Goal: Task Accomplishment & Management: Manage account settings

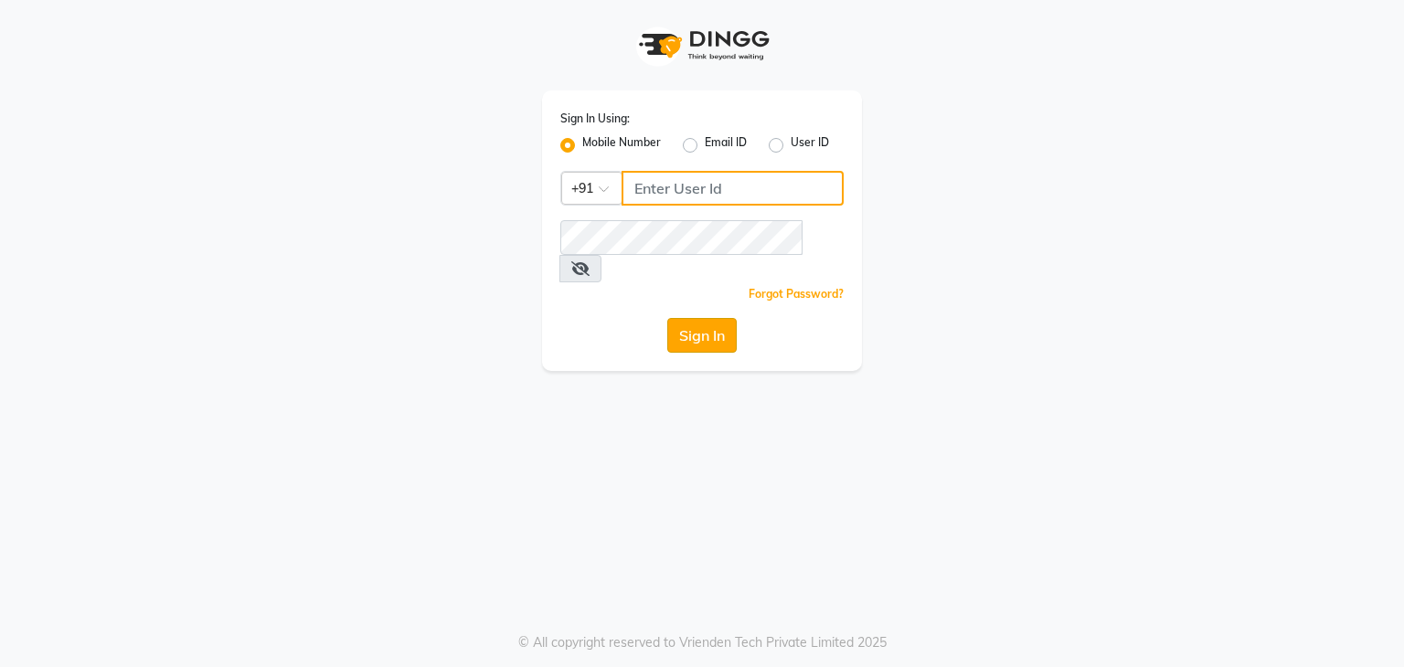
type input "9822634533"
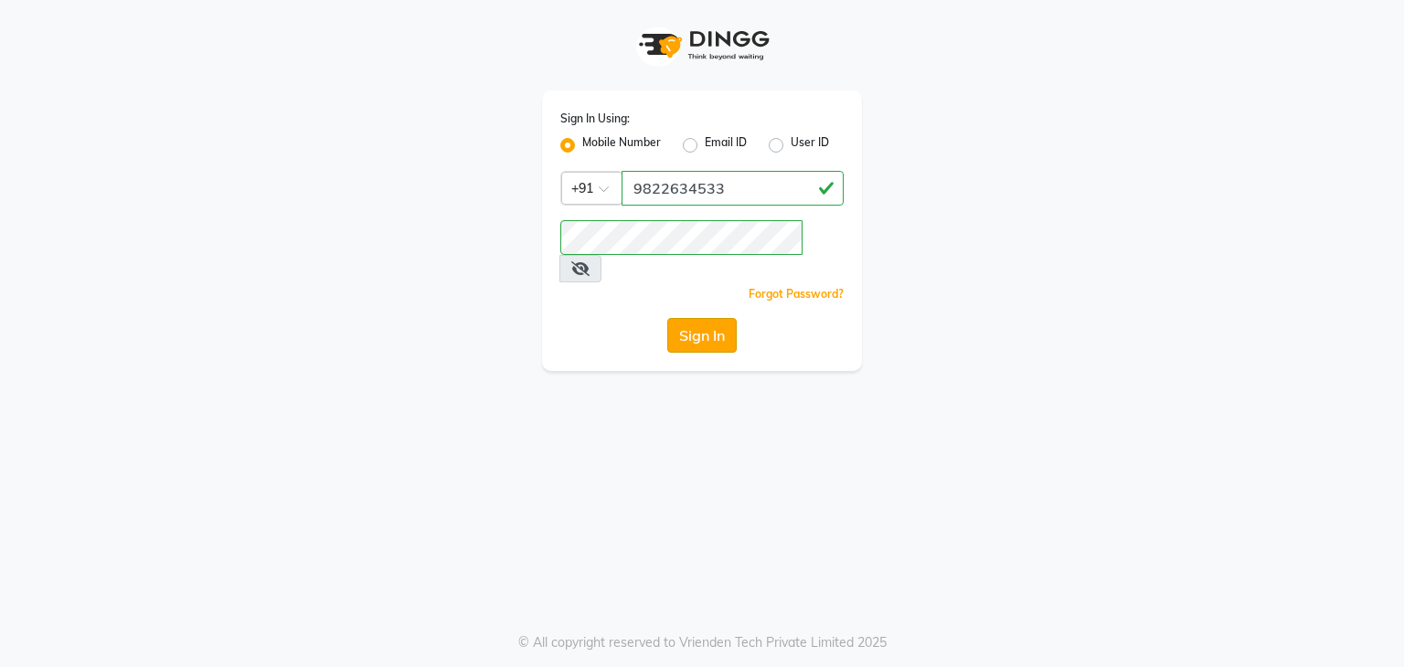
click at [702, 323] on button "Sign In" at bounding box center [701, 335] width 69 height 35
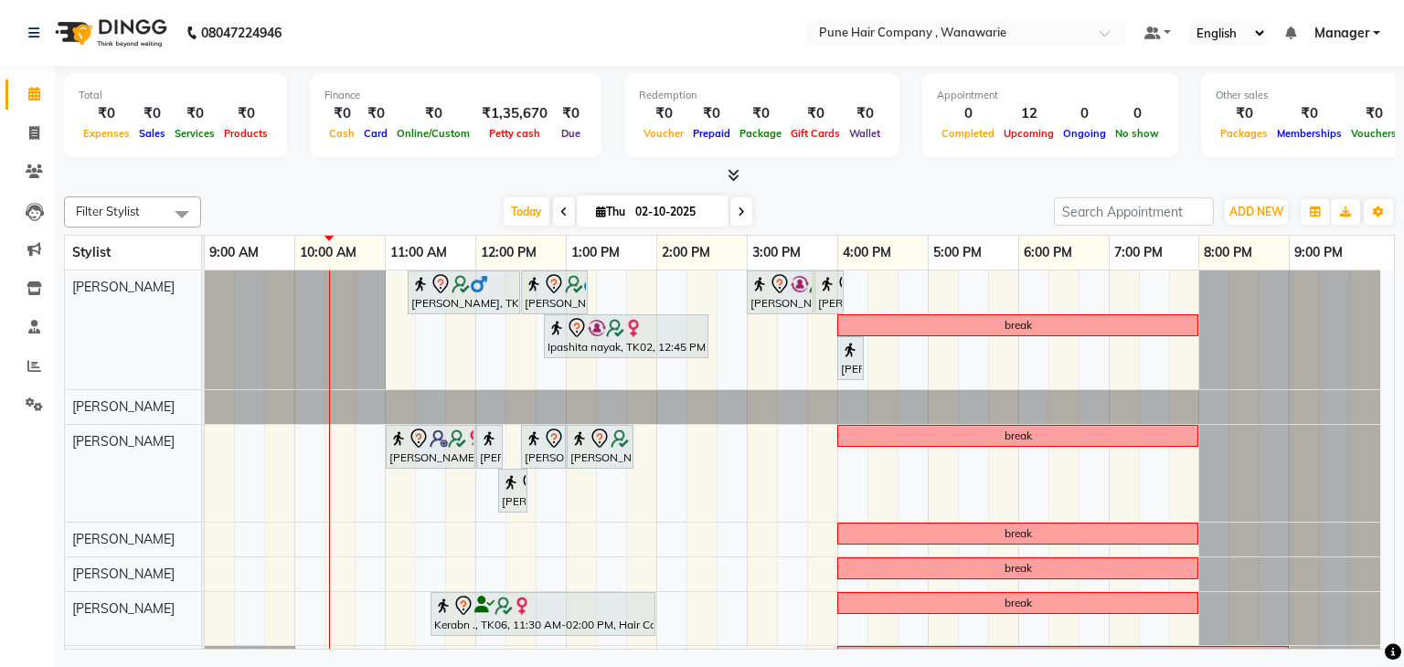
click at [566, 216] on span at bounding box center [564, 211] width 22 height 28
type input "01-10-2025"
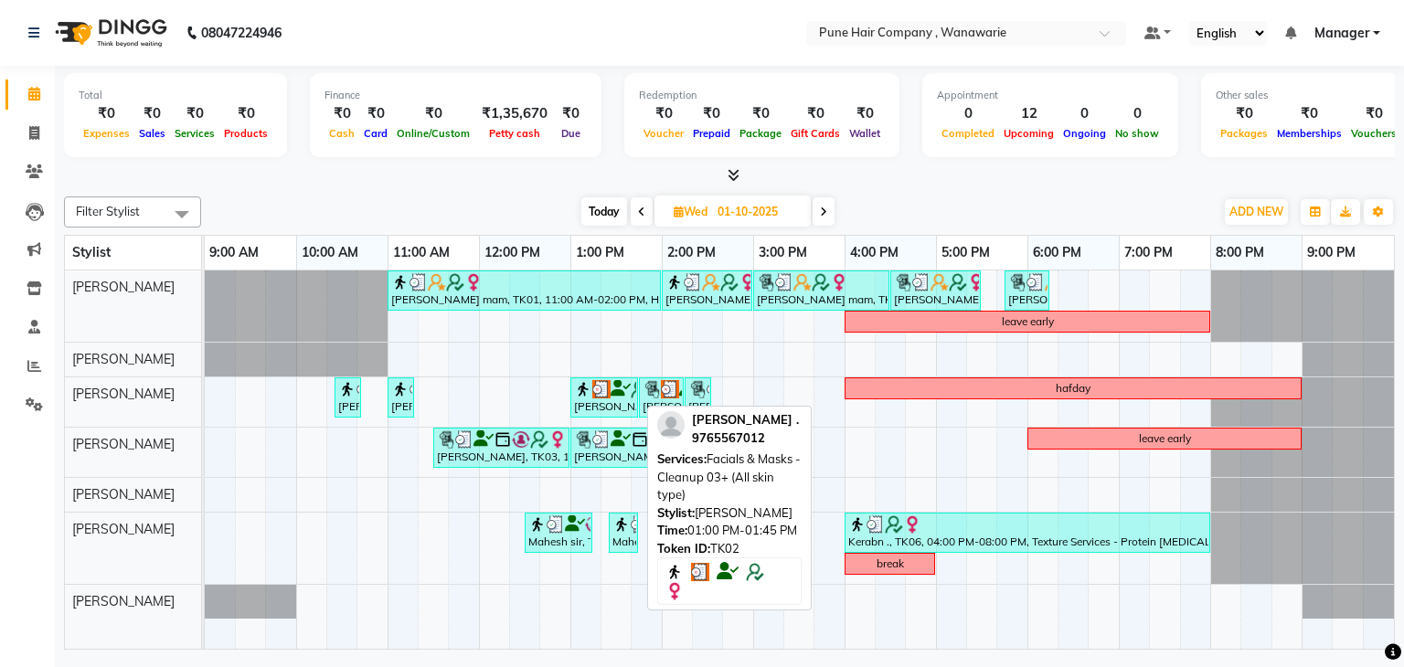
click at [599, 396] on div "[PERSON_NAME] ., TK02, 01:00 PM-01:45 PM, Facials & Masks - Cleanup 03+ (All sk…" at bounding box center [604, 397] width 64 height 35
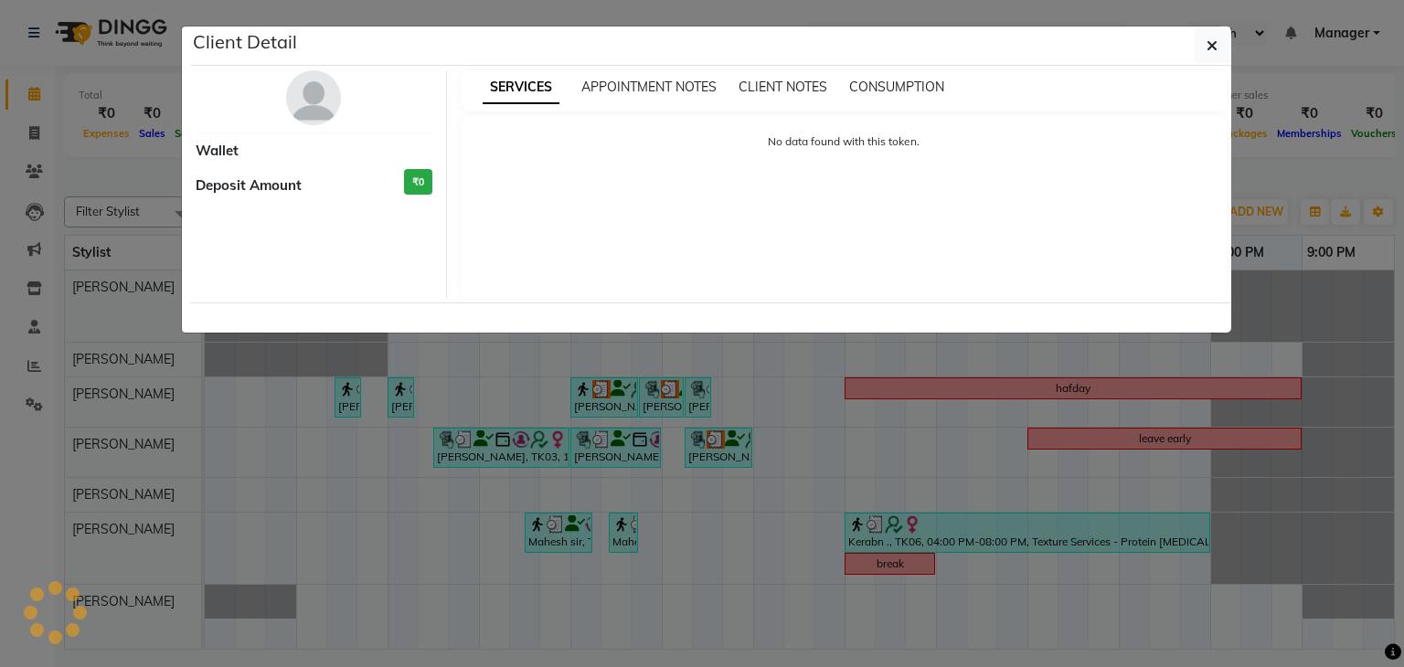
select select "3"
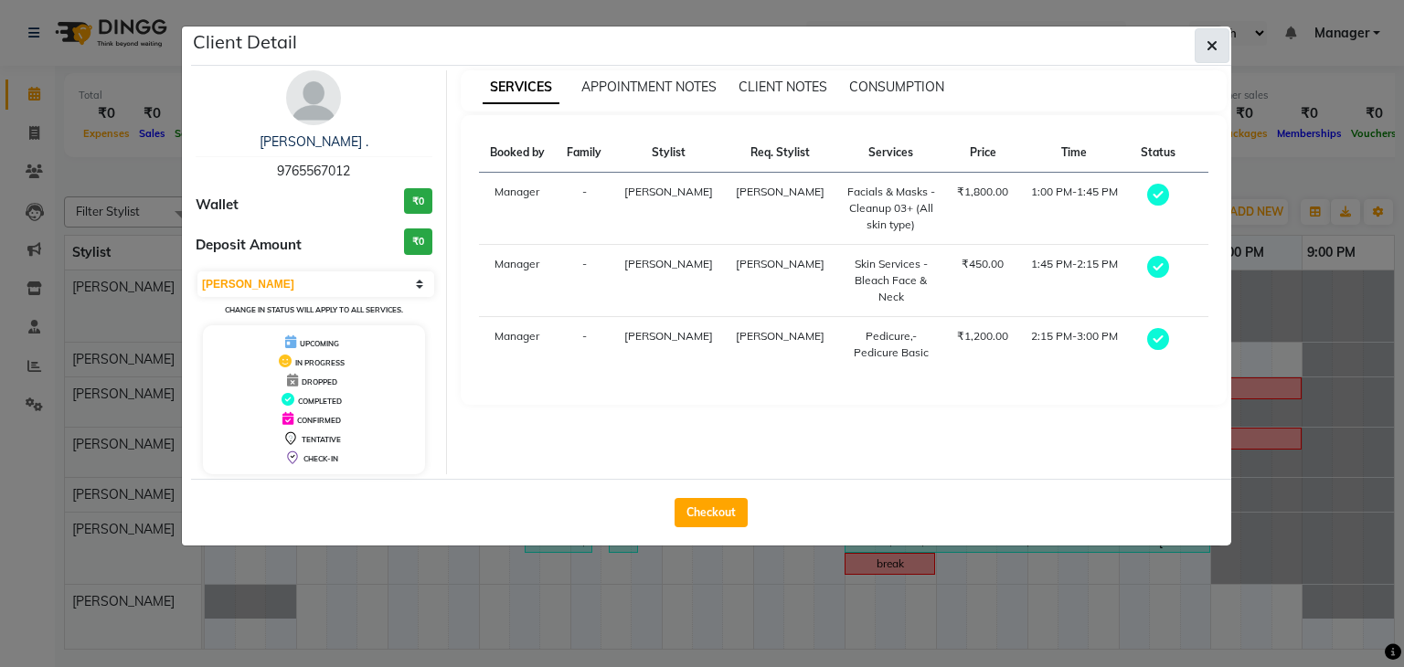
click at [1208, 45] on icon "button" at bounding box center [1212, 45] width 11 height 15
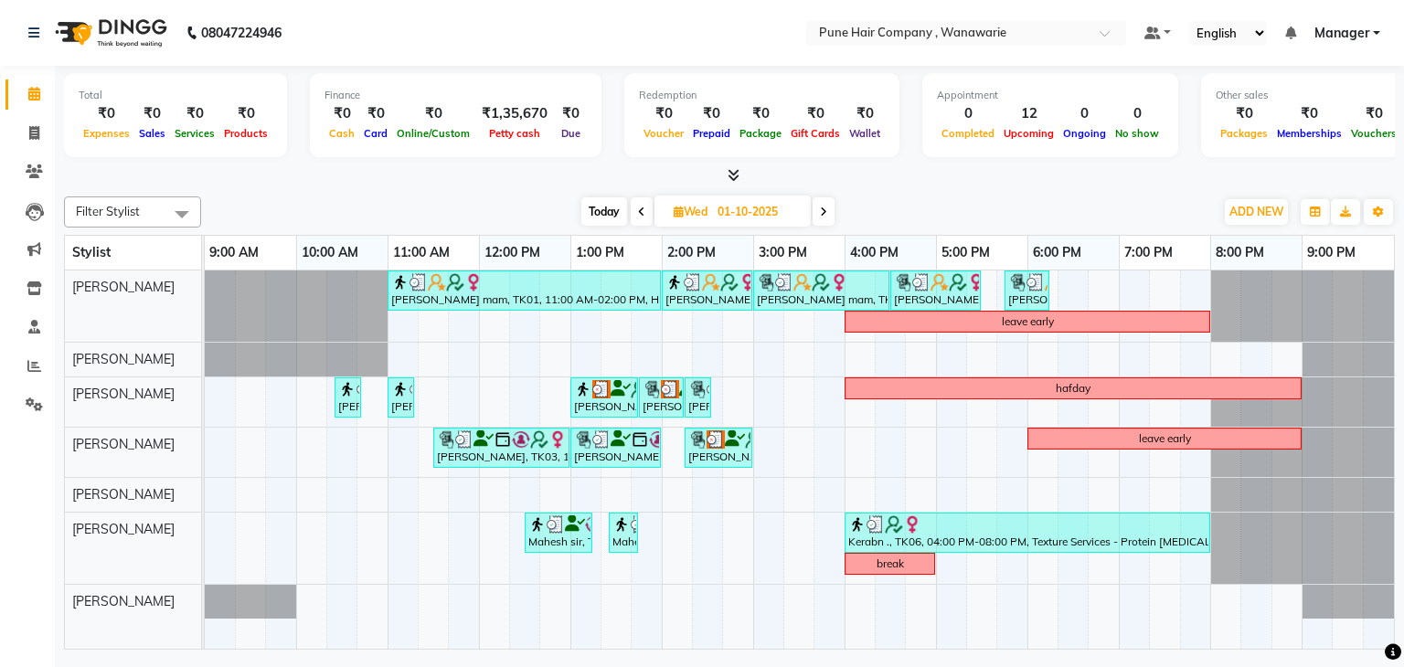
click at [603, 212] on span "Today" at bounding box center [604, 211] width 46 height 28
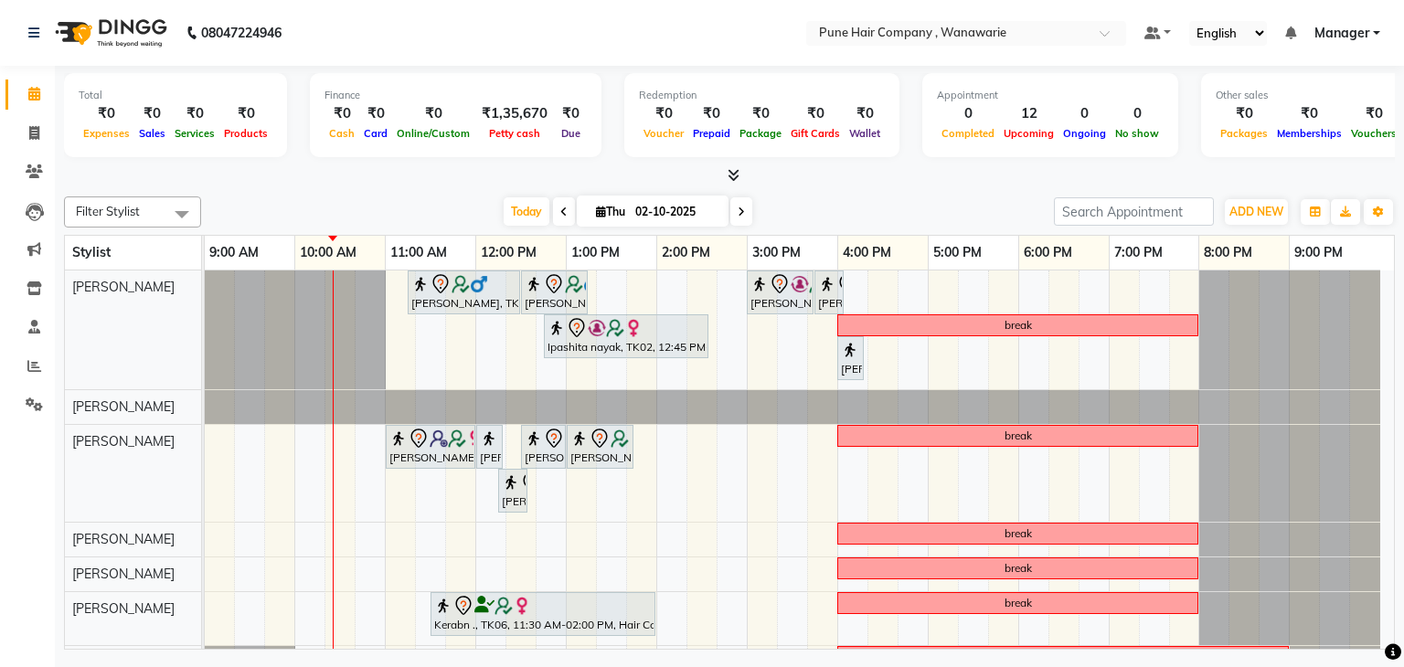
click at [567, 211] on span at bounding box center [564, 211] width 22 height 28
type input "01-10-2025"
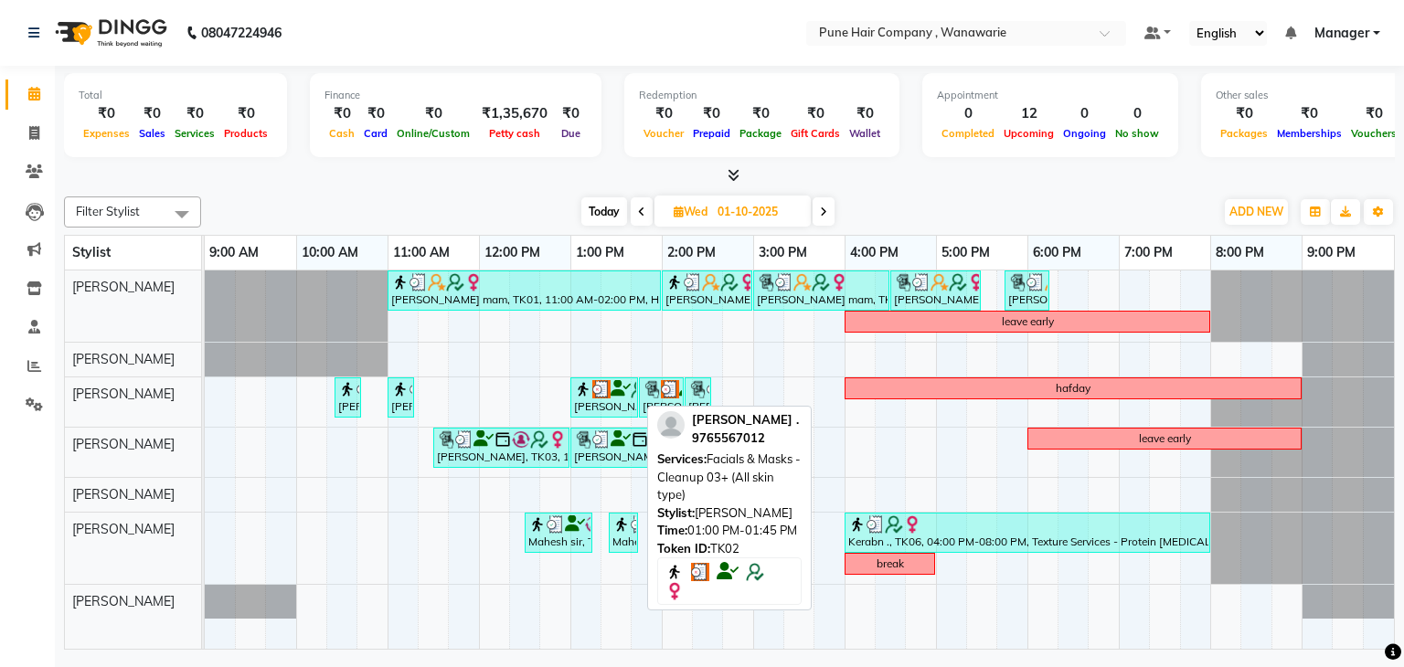
click at [595, 402] on div "[PERSON_NAME] ., TK02, 01:00 PM-01:45 PM, Facials & Masks - Cleanup 03+ (All sk…" at bounding box center [604, 397] width 64 height 35
select select "3"
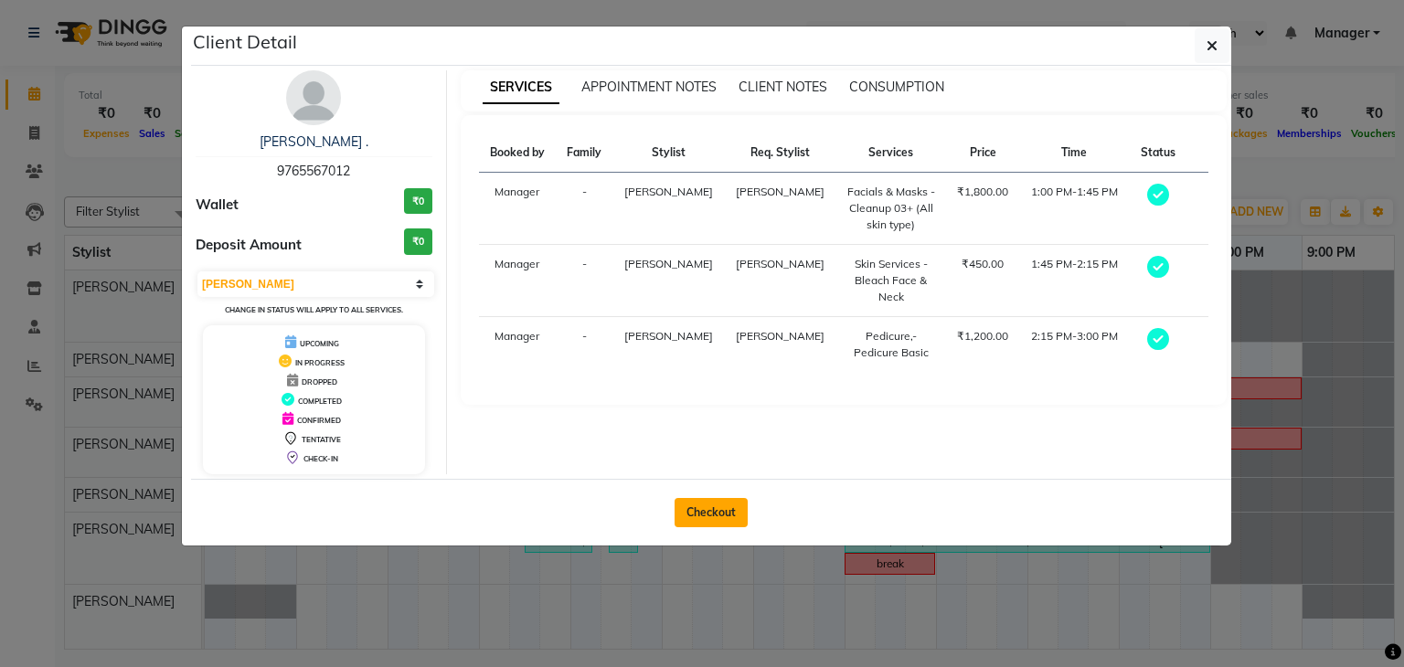
click at [699, 508] on button "Checkout" at bounding box center [711, 512] width 73 height 29
select select "8072"
select select "service"
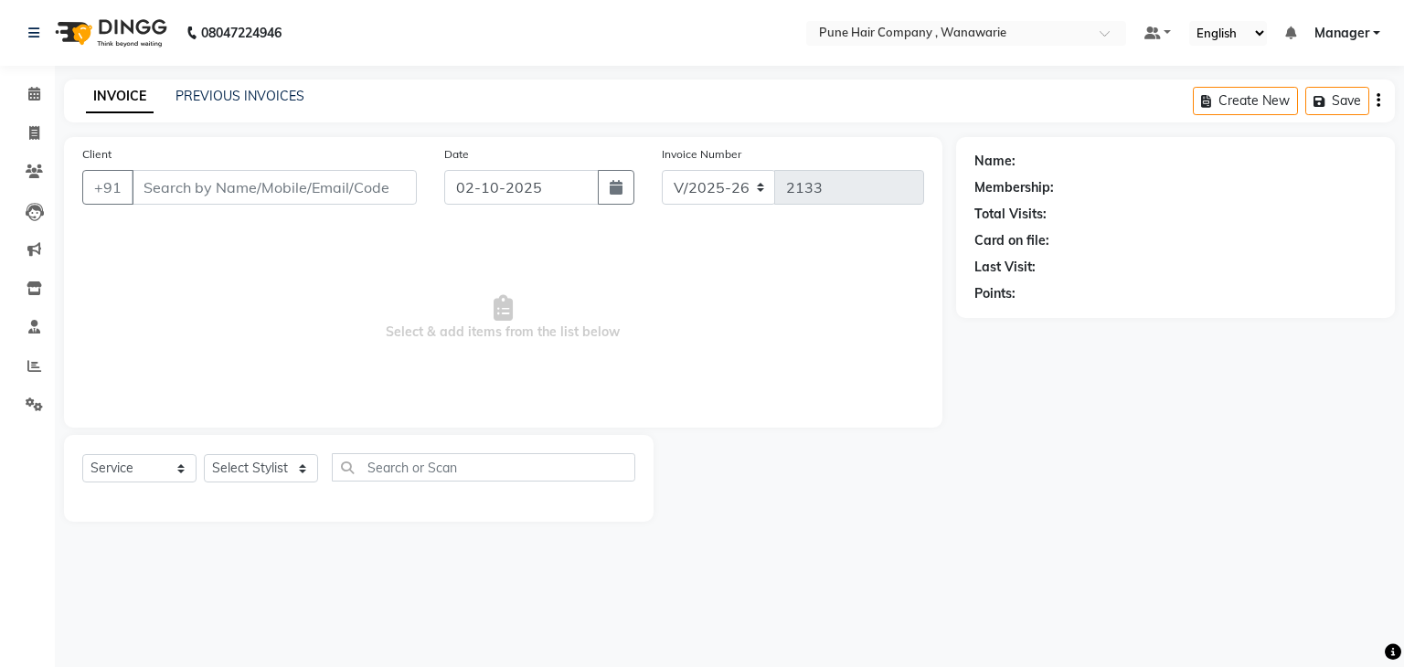
type input "9765567012"
type input "01-10-2025"
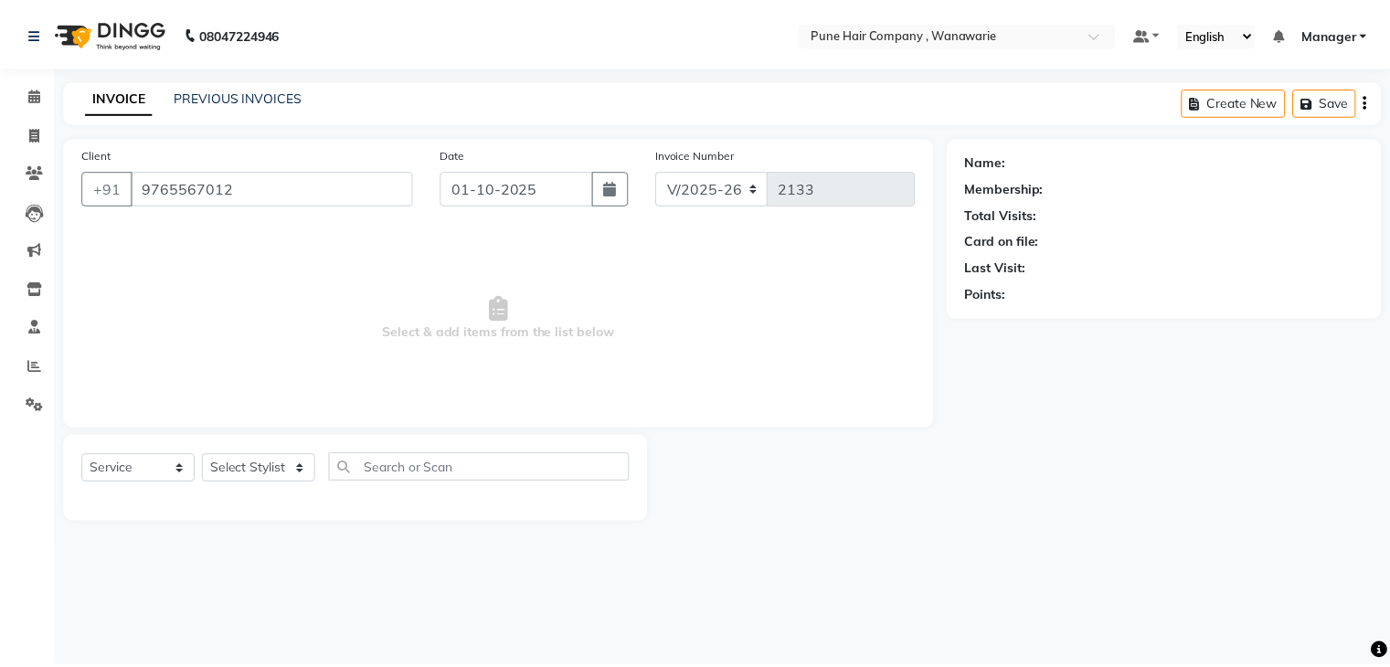
select select "74580"
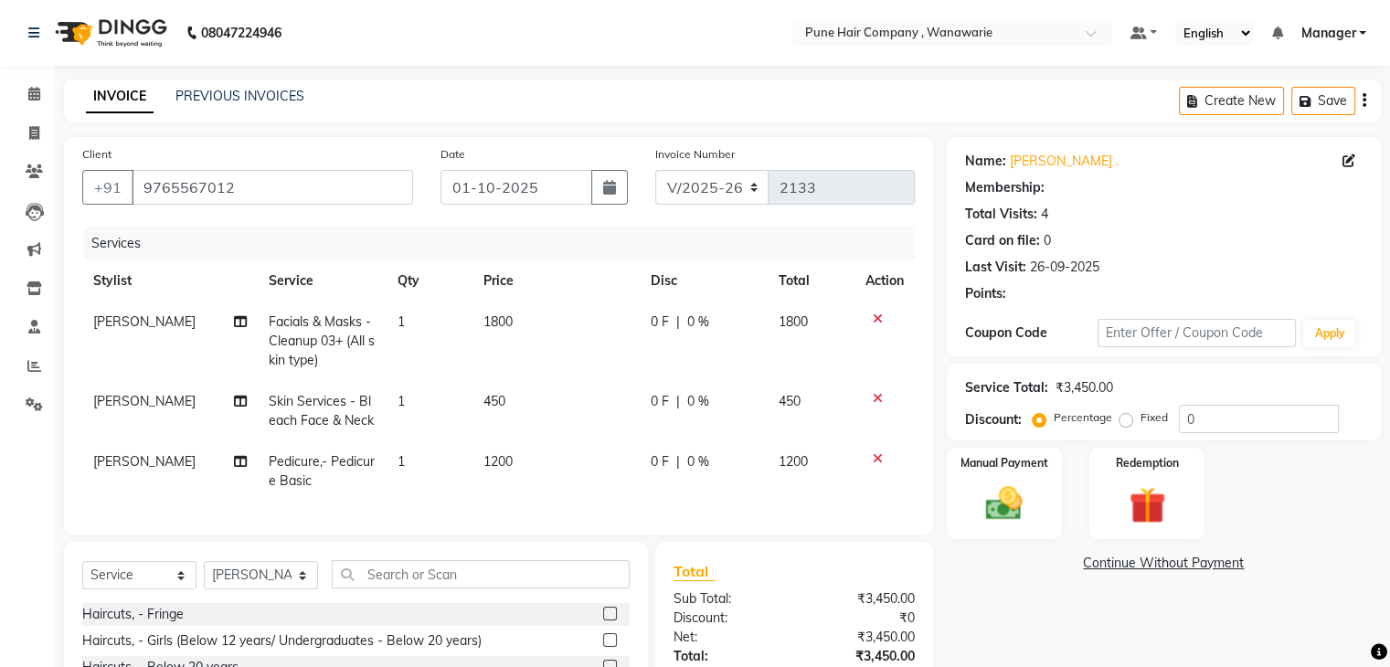
select select "1: Object"
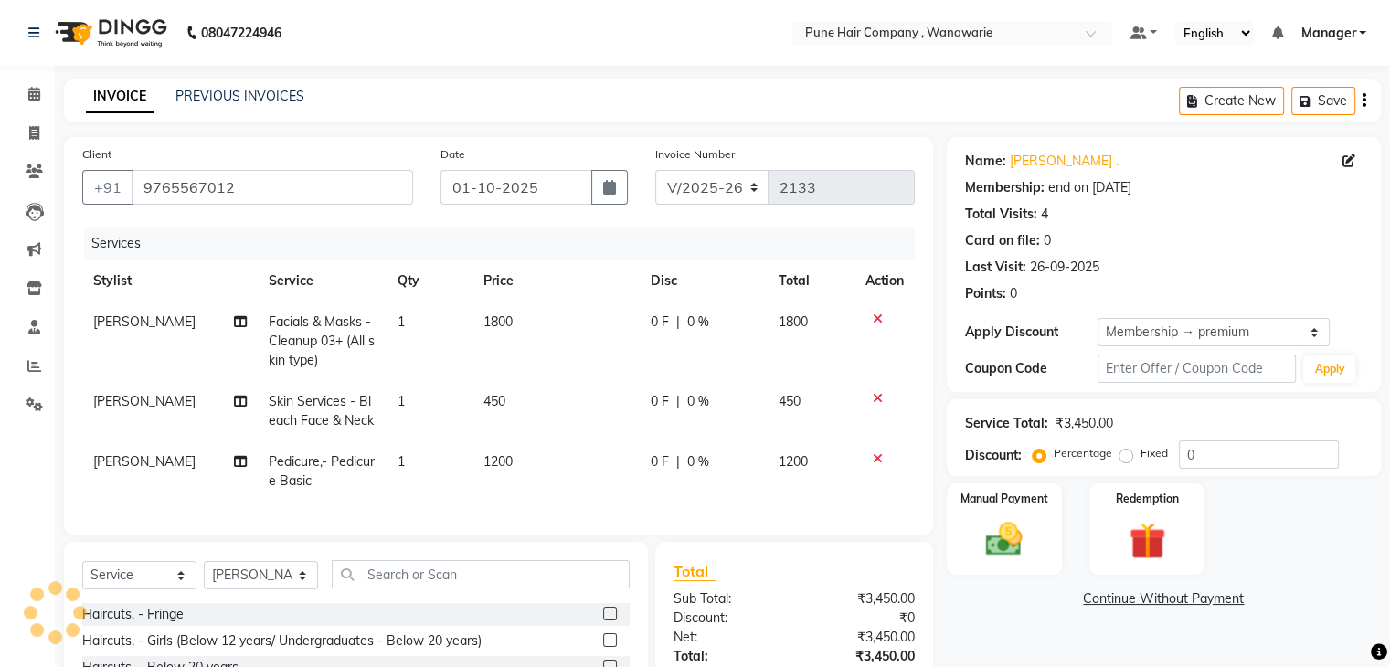
type input "20"
click at [30, 93] on icon at bounding box center [34, 94] width 12 height 14
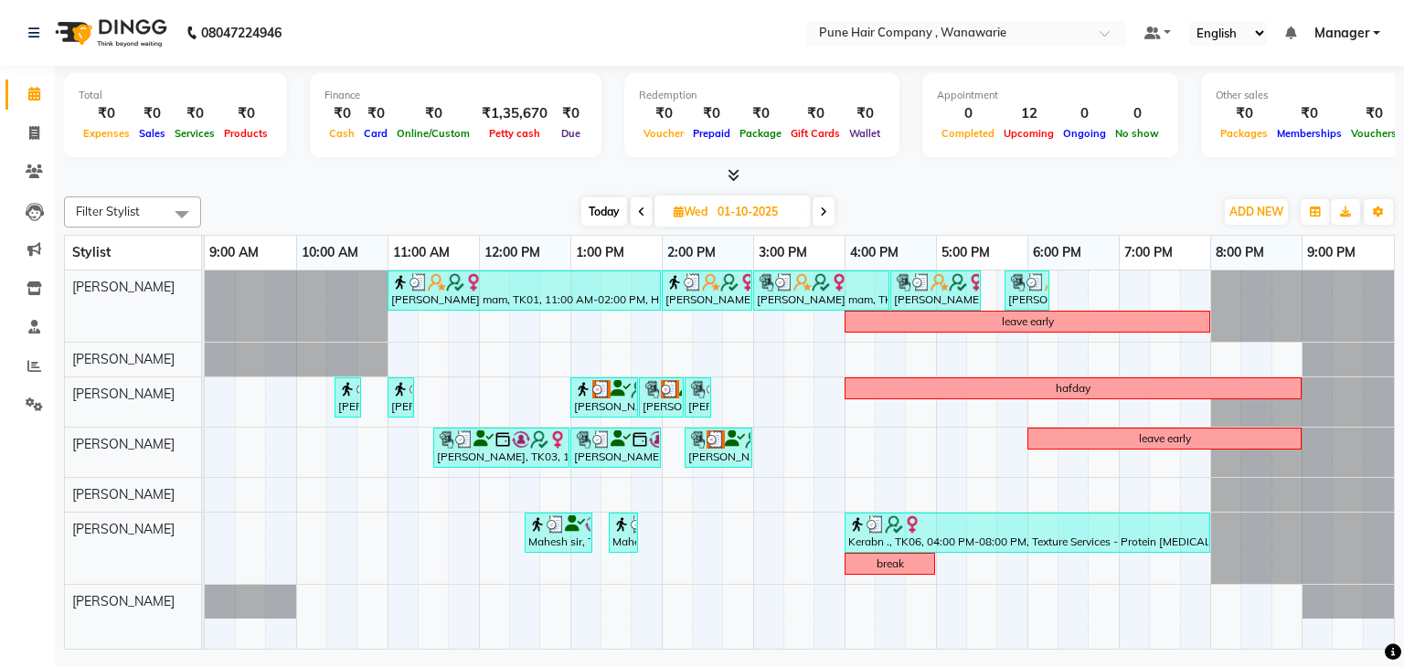
click at [586, 206] on span "Today" at bounding box center [604, 211] width 46 height 28
type input "02-10-2025"
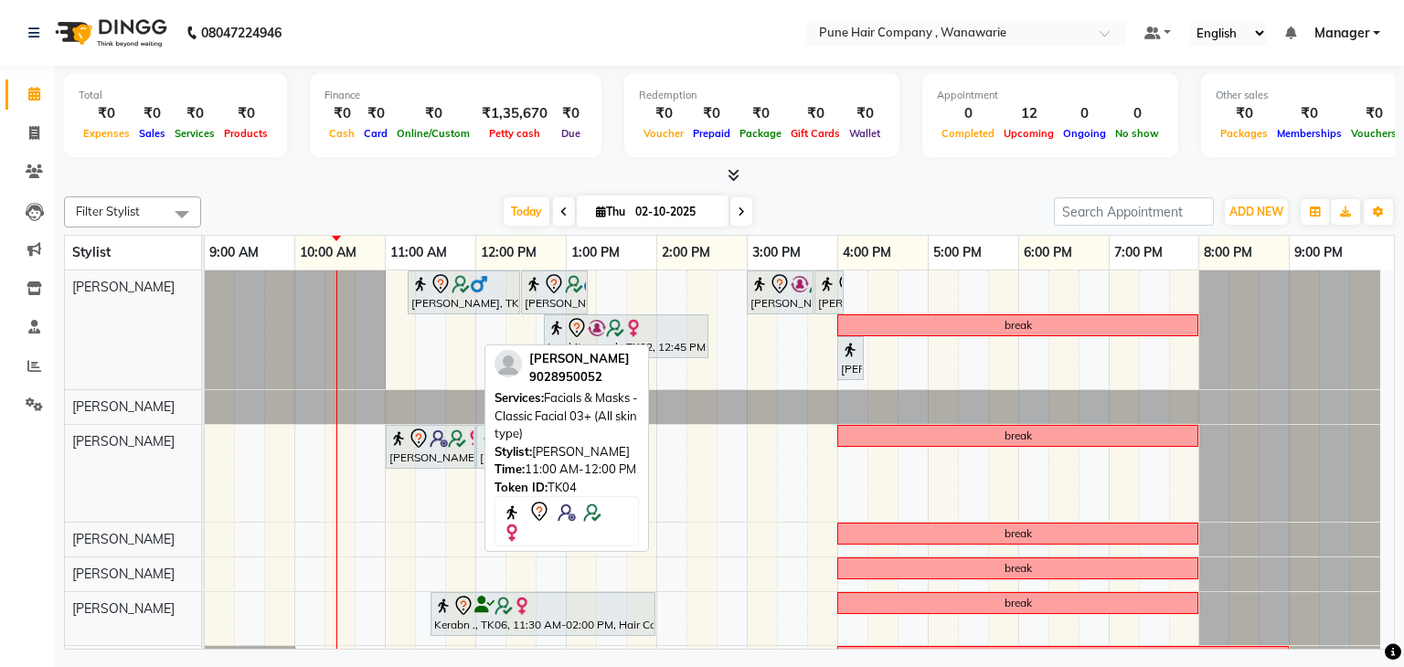
scroll to position [28, 0]
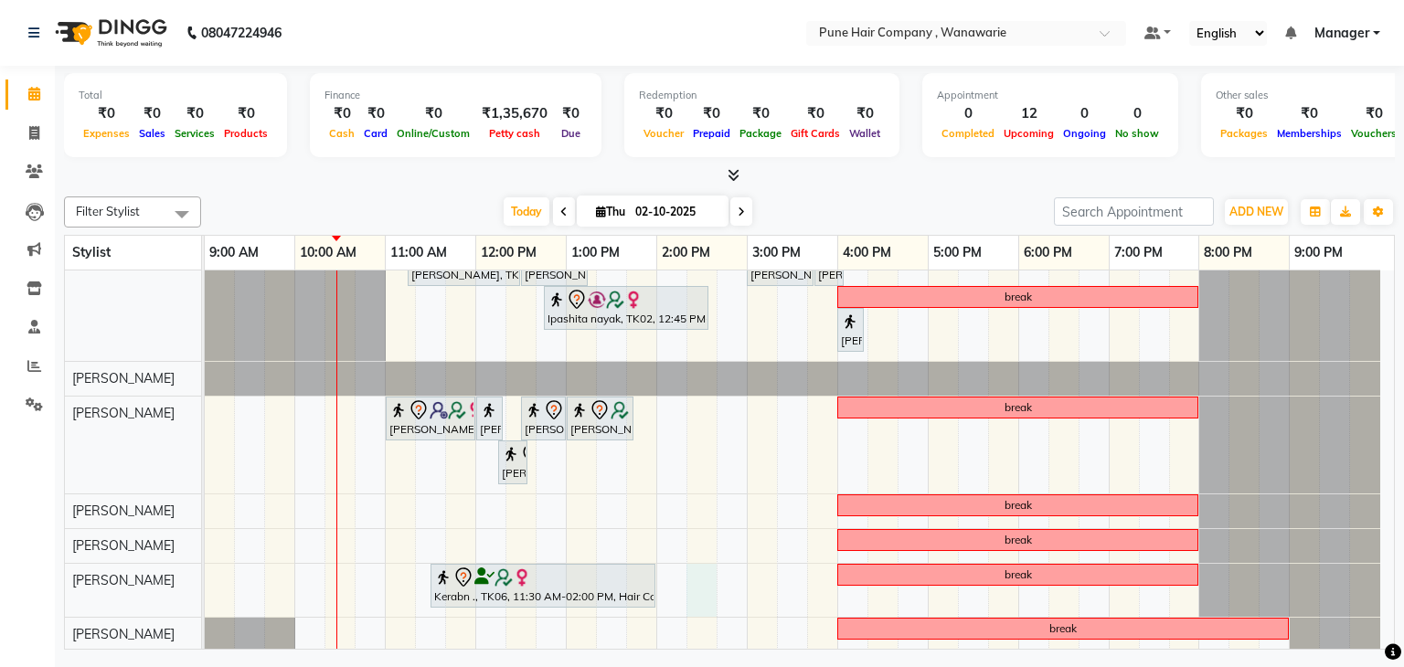
click at [711, 575] on div "Savir Shetty, TK03, 11:15 AM-12:30 PM, [DEMOGRAPHIC_DATA] Hair Colour - Inoa Gl…" at bounding box center [799, 446] width 1189 height 409
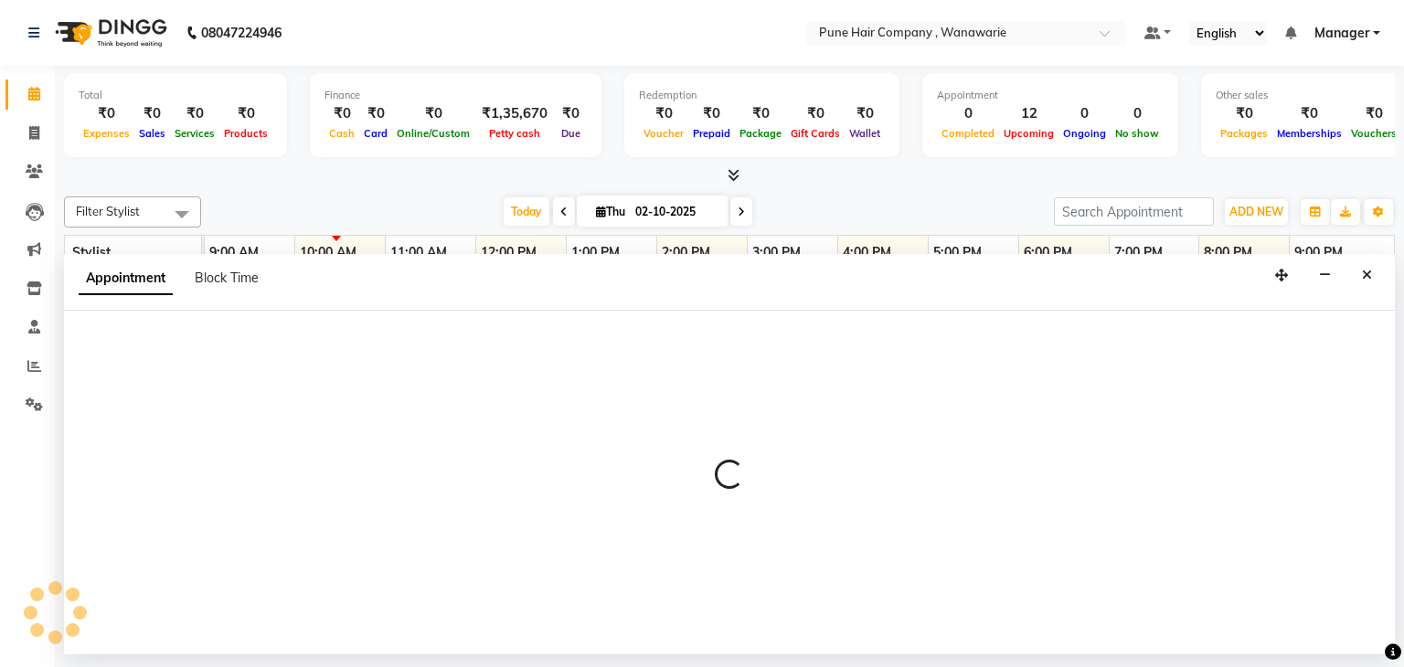
select select "74603"
select select "855"
select select "tentative"
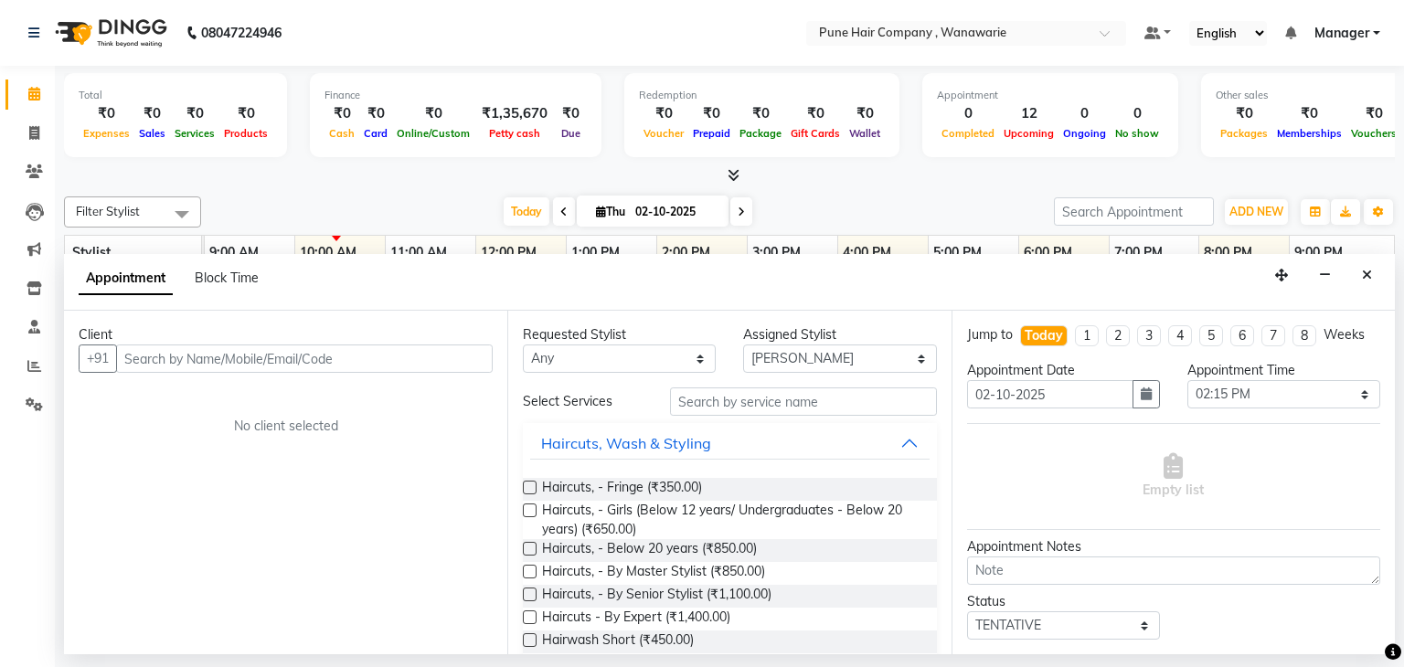
click at [205, 356] on input "text" at bounding box center [304, 359] width 377 height 28
click at [278, 367] on input "text" at bounding box center [304, 359] width 377 height 28
type input "8"
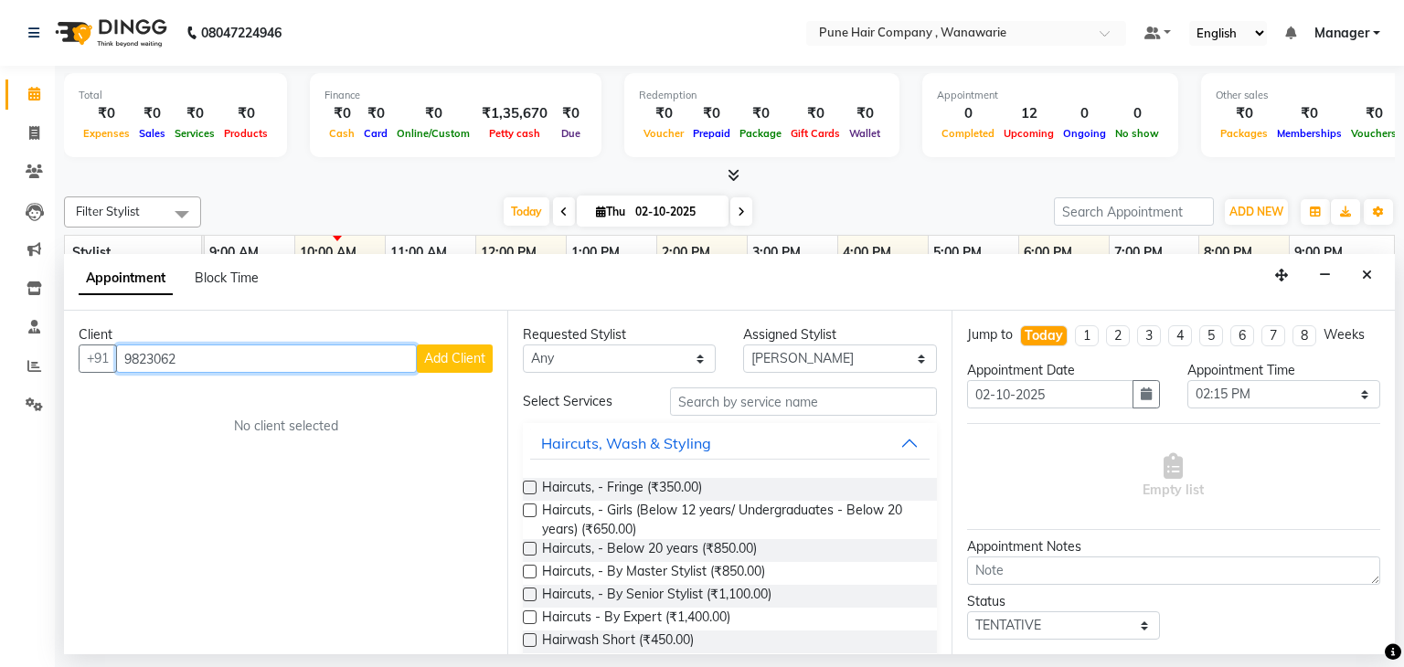
type input "9823062"
drag, startPoint x: 1385, startPoint y: 283, endPoint x: 1375, endPoint y: 266, distance: 20.1
click at [1375, 266] on div "Appointment Block Time" at bounding box center [729, 282] width 1331 height 57
click at [1375, 266] on button "Close" at bounding box center [1367, 275] width 27 height 28
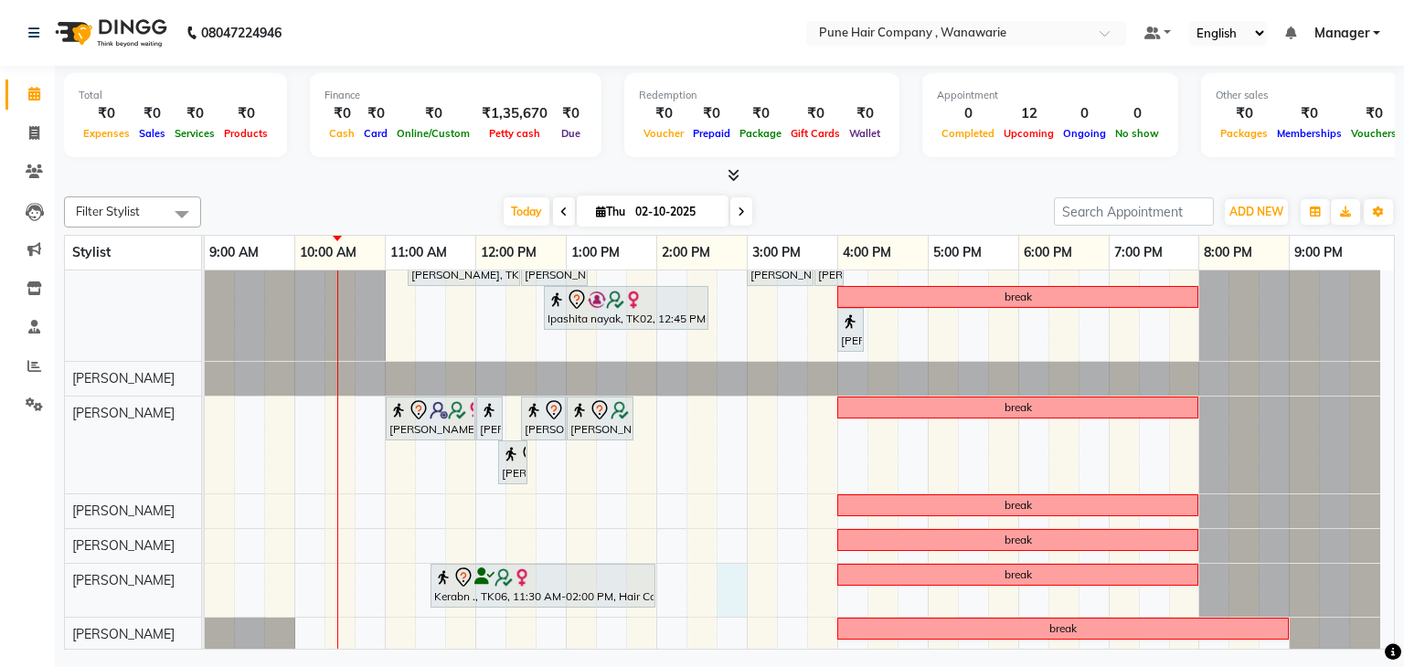
click at [720, 577] on div "Savir Shetty, TK03, 11:15 AM-12:30 PM, [DEMOGRAPHIC_DATA] Hair Colour - Inoa Gl…" at bounding box center [799, 446] width 1189 height 409
select select "74603"
select select "885"
select select "tentative"
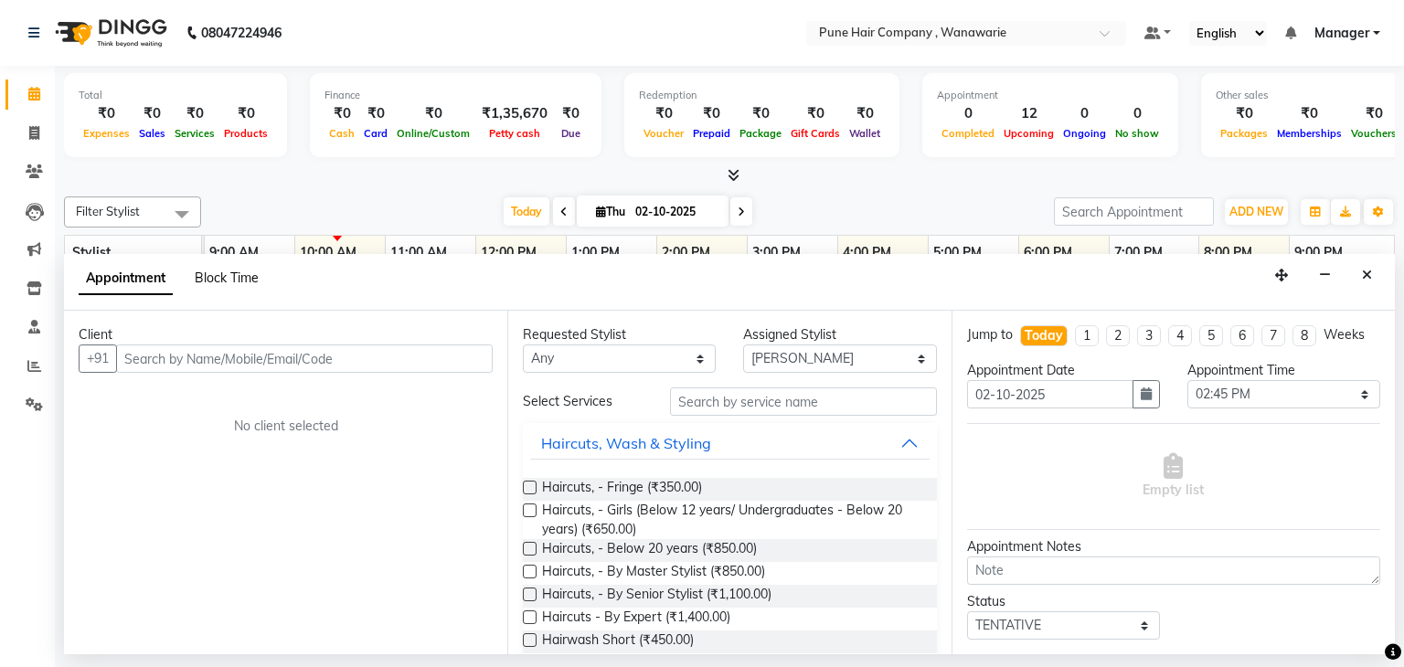
click at [242, 275] on span "Block Time" at bounding box center [227, 278] width 64 height 16
select select "74603"
select select "885"
select select "900"
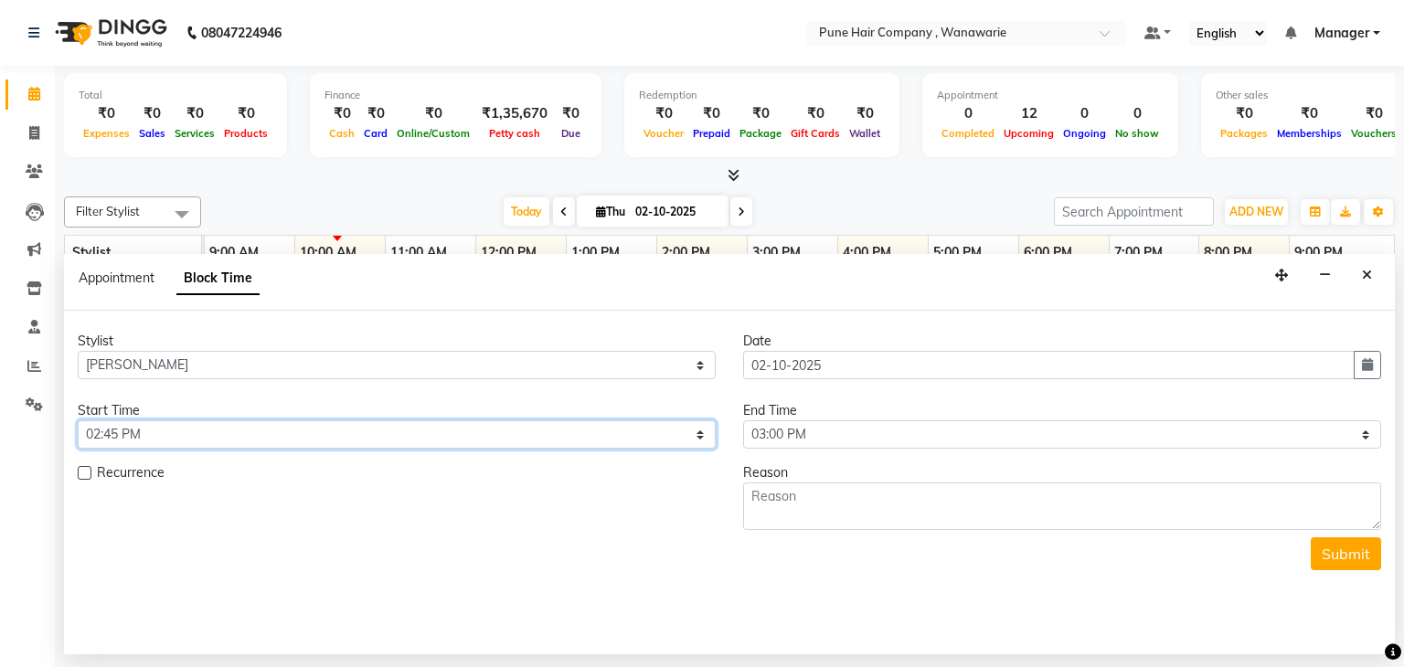
click at [548, 431] on select "Select 10:00 AM 10:15 AM 10:30 AM 10:45 AM 11:00 AM 11:15 AM 11:30 AM 11:45 AM …" at bounding box center [397, 434] width 638 height 28
select select "870"
click at [78, 420] on select "Select 10:00 AM 10:15 AM 10:30 AM 10:45 AM 11:00 AM 11:15 AM 11:30 AM 11:45 AM …" at bounding box center [397, 434] width 638 height 28
click at [870, 441] on select "Select 10:00 AM 10:15 AM 10:30 AM 10:45 AM 11:00 AM 11:15 AM 11:30 AM 11:45 AM …" at bounding box center [1062, 434] width 638 height 28
click at [869, 436] on select "Select 10:00 AM 10:15 AM 10:30 AM 10:45 AM 11:00 AM 11:15 AM 11:30 AM 11:45 AM …" at bounding box center [1062, 434] width 638 height 28
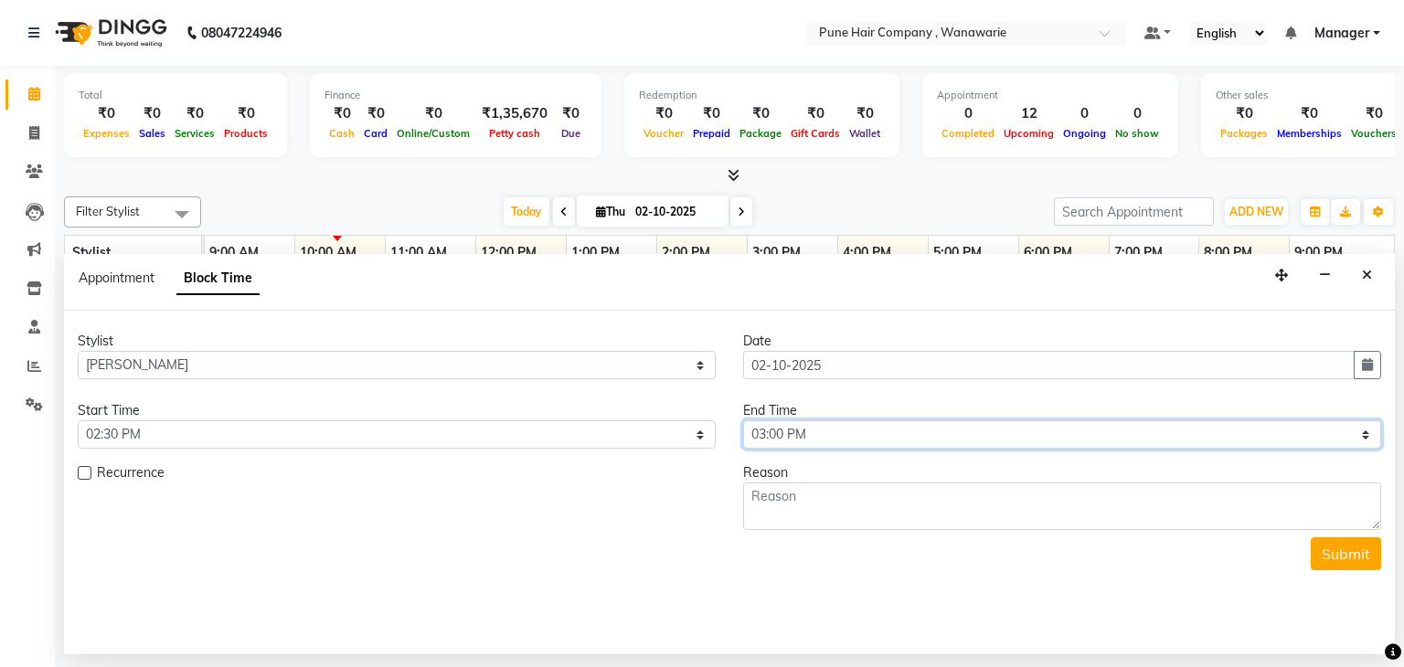
select select "930"
click at [743, 420] on select "Select 10:00 AM 10:15 AM 10:30 AM 10:45 AM 11:00 AM 11:15 AM 11:30 AM 11:45 AM …" at bounding box center [1062, 434] width 638 height 28
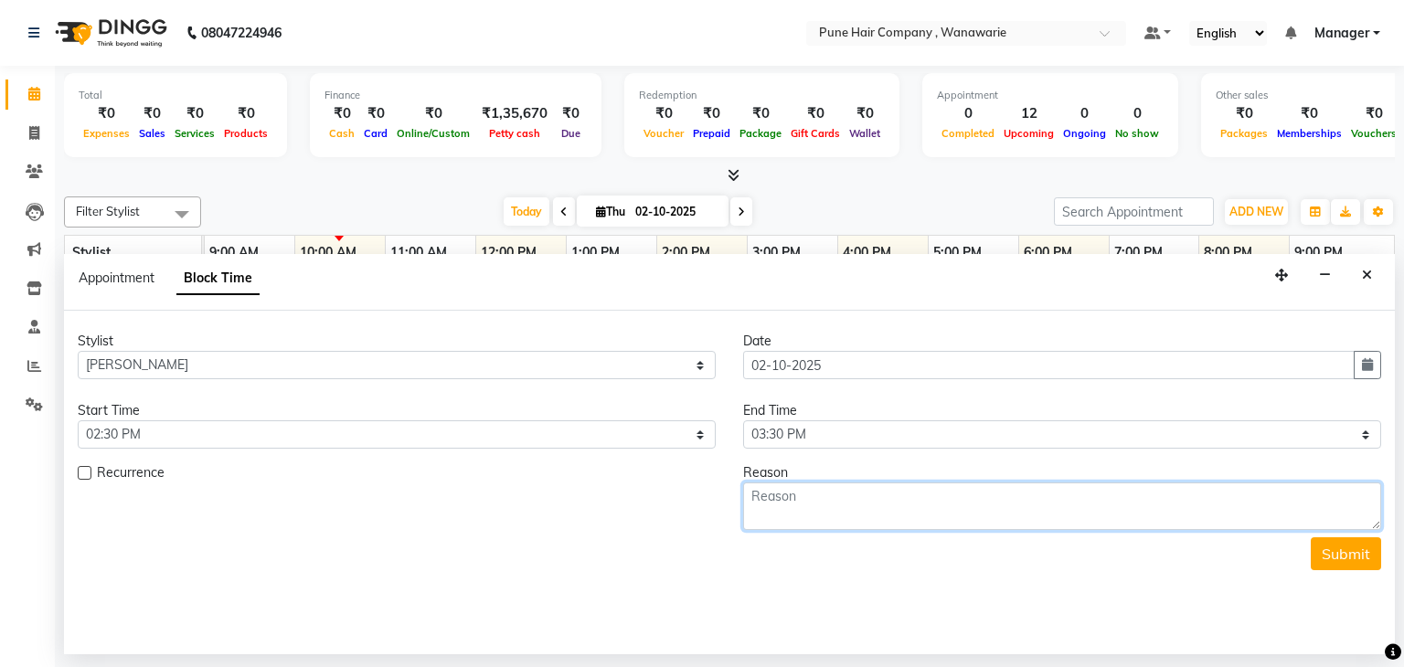
click at [910, 521] on textarea at bounding box center [1062, 507] width 638 height 48
type textarea "client"
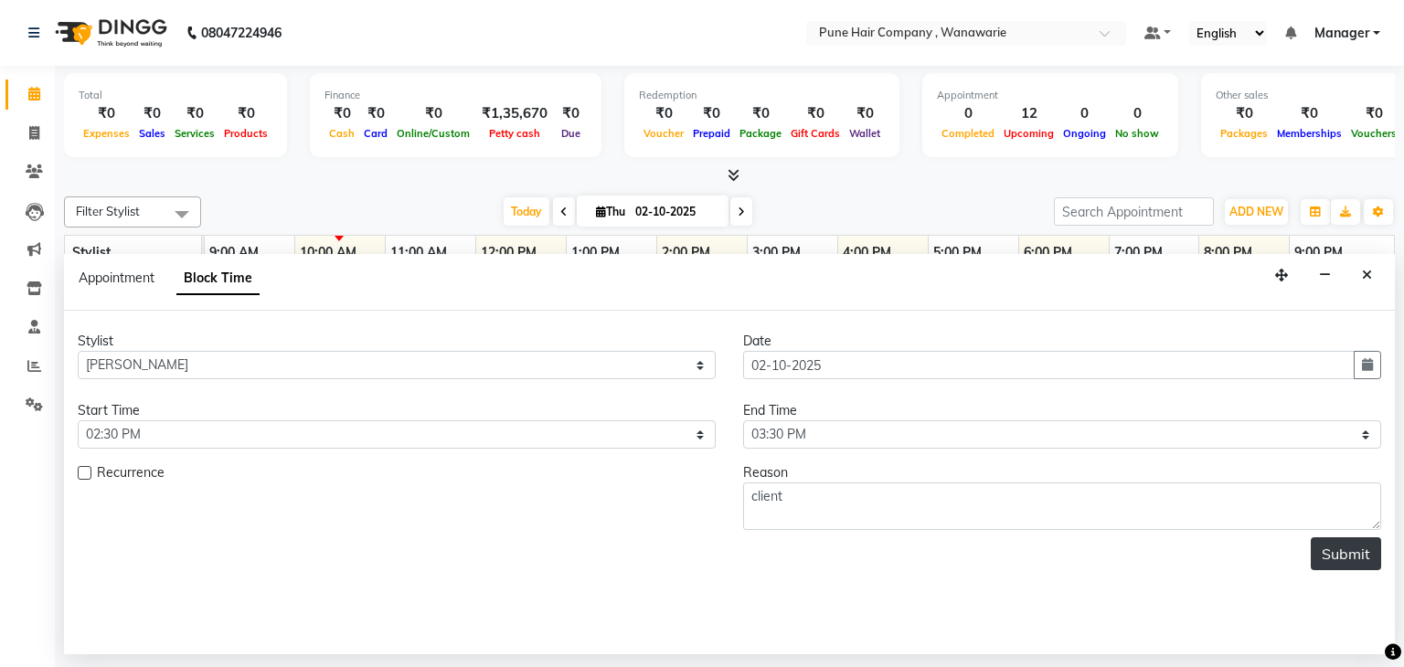
click at [1334, 549] on button "Submit" at bounding box center [1346, 553] width 70 height 33
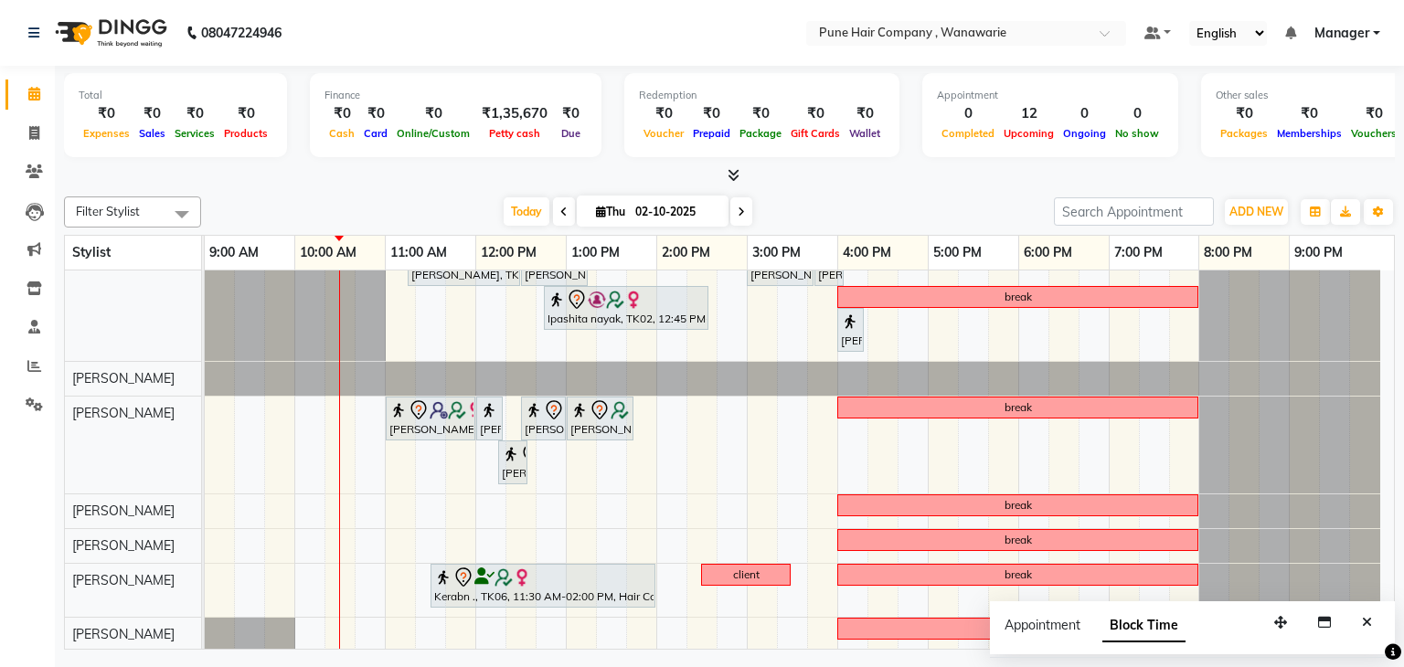
scroll to position [0, 0]
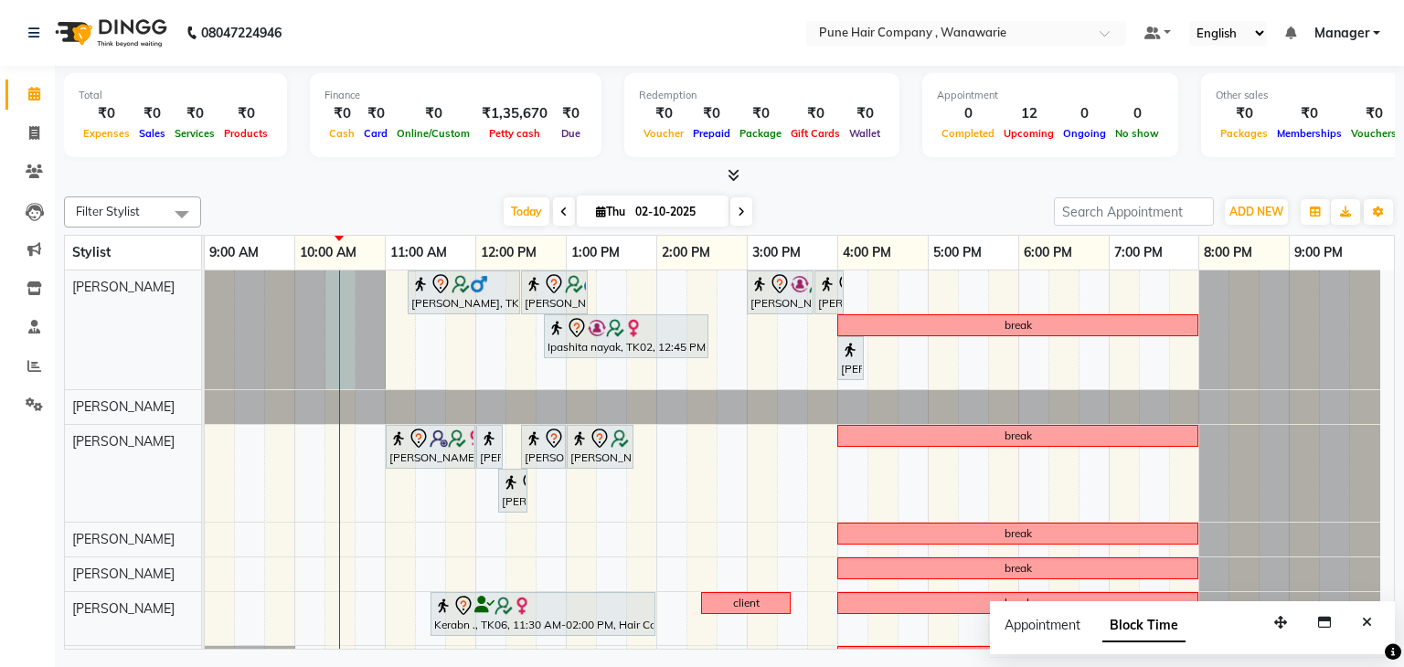
click at [205, 286] on div at bounding box center [205, 330] width 0 height 119
select select "74577"
select select "tentative"
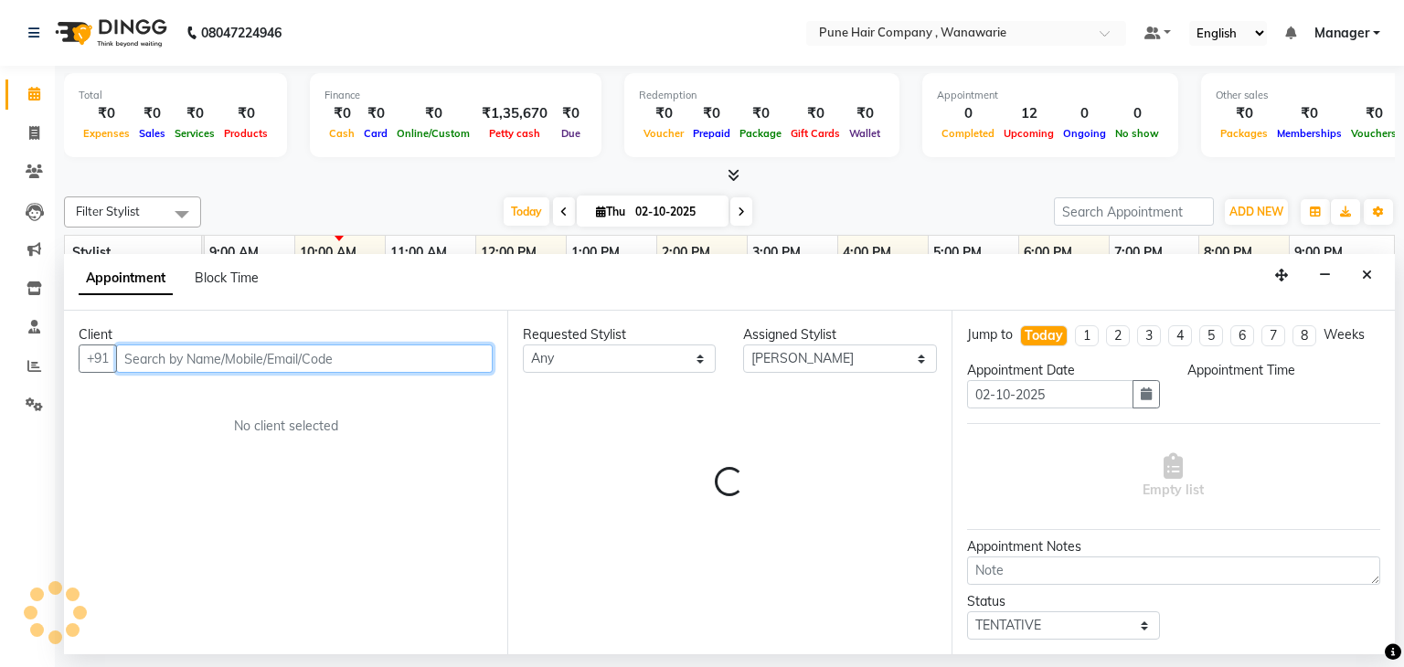
select select "615"
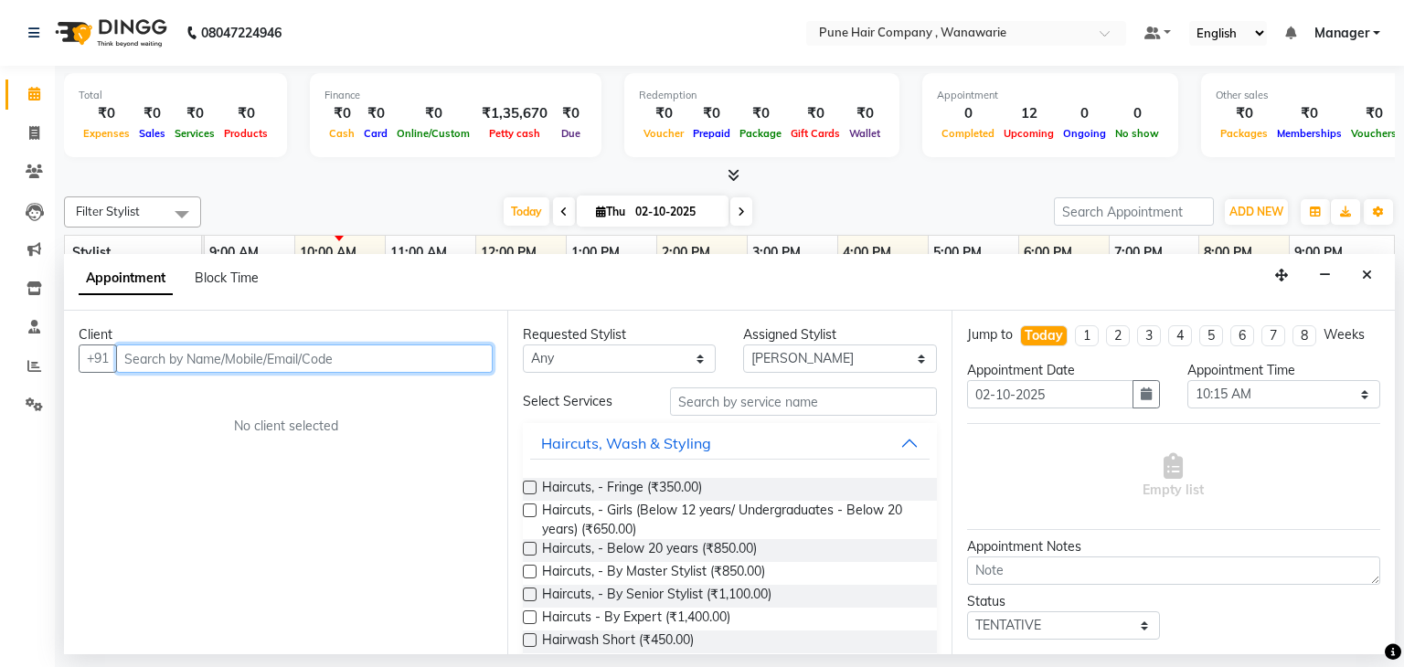
click at [318, 361] on input "text" at bounding box center [304, 359] width 377 height 28
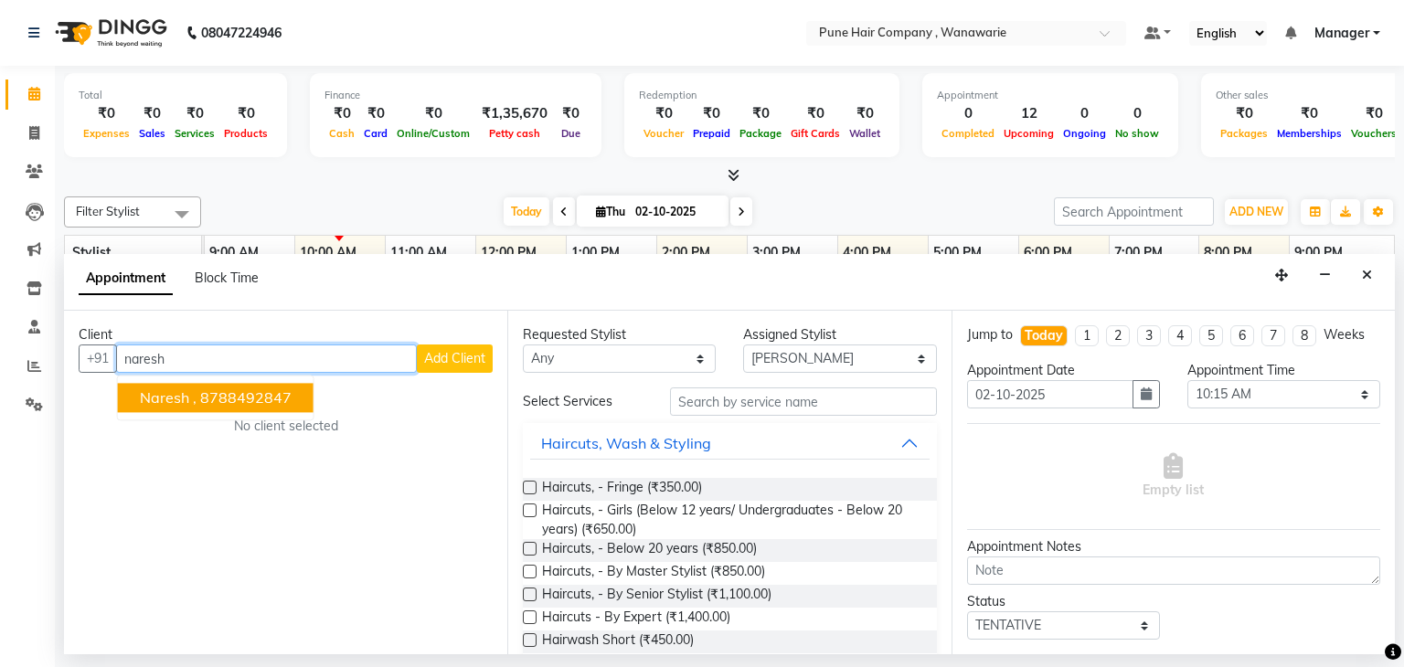
click at [292, 408] on button "Naresh , 8788492847" at bounding box center [216, 398] width 196 height 29
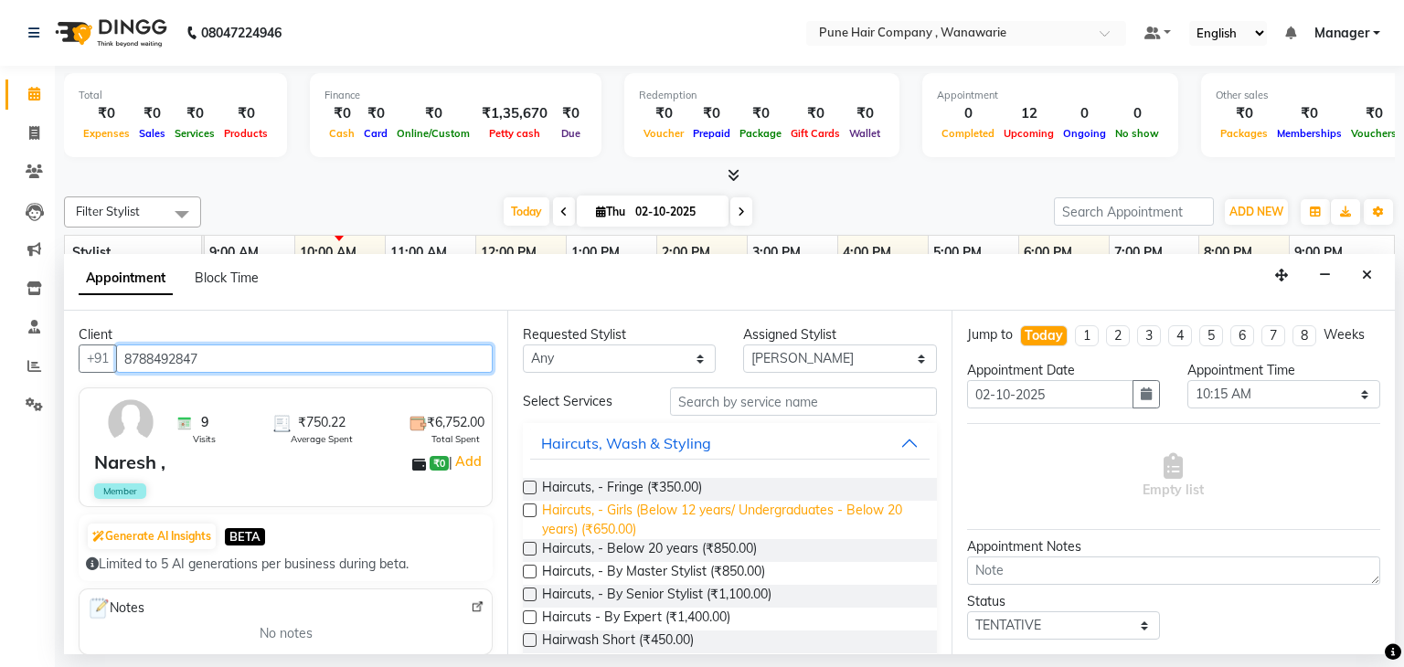
scroll to position [340, 0]
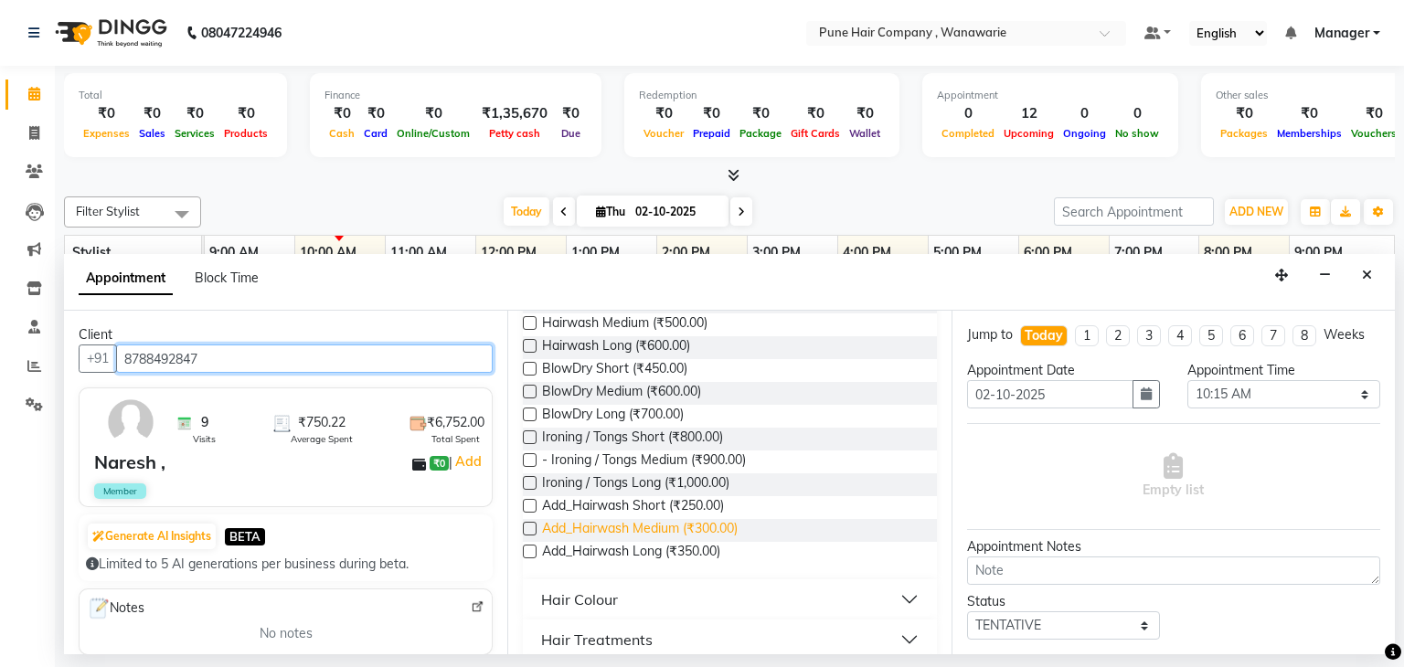
type input "8788492847"
click at [586, 525] on span "Add_Hairwash Medium (₹300.00)" at bounding box center [640, 530] width 196 height 23
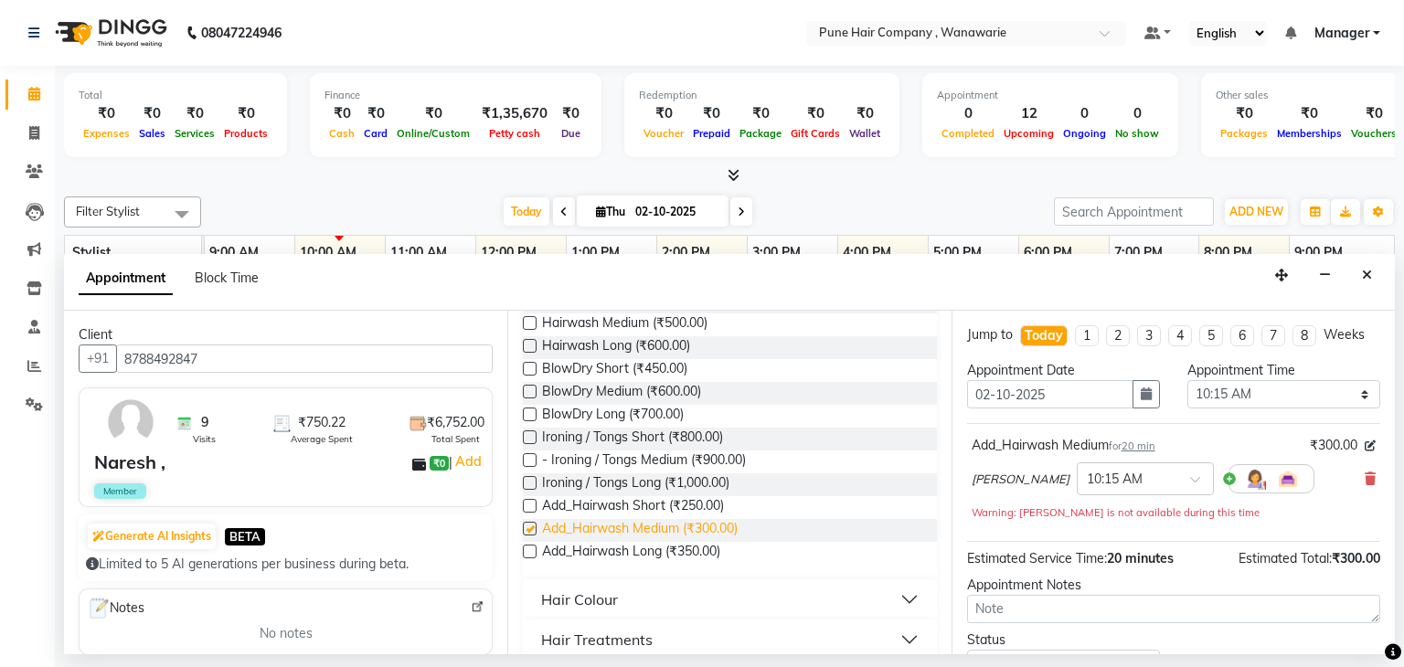
checkbox input "false"
click at [547, 385] on span "BlowDry Medium (₹600.00)" at bounding box center [621, 393] width 159 height 23
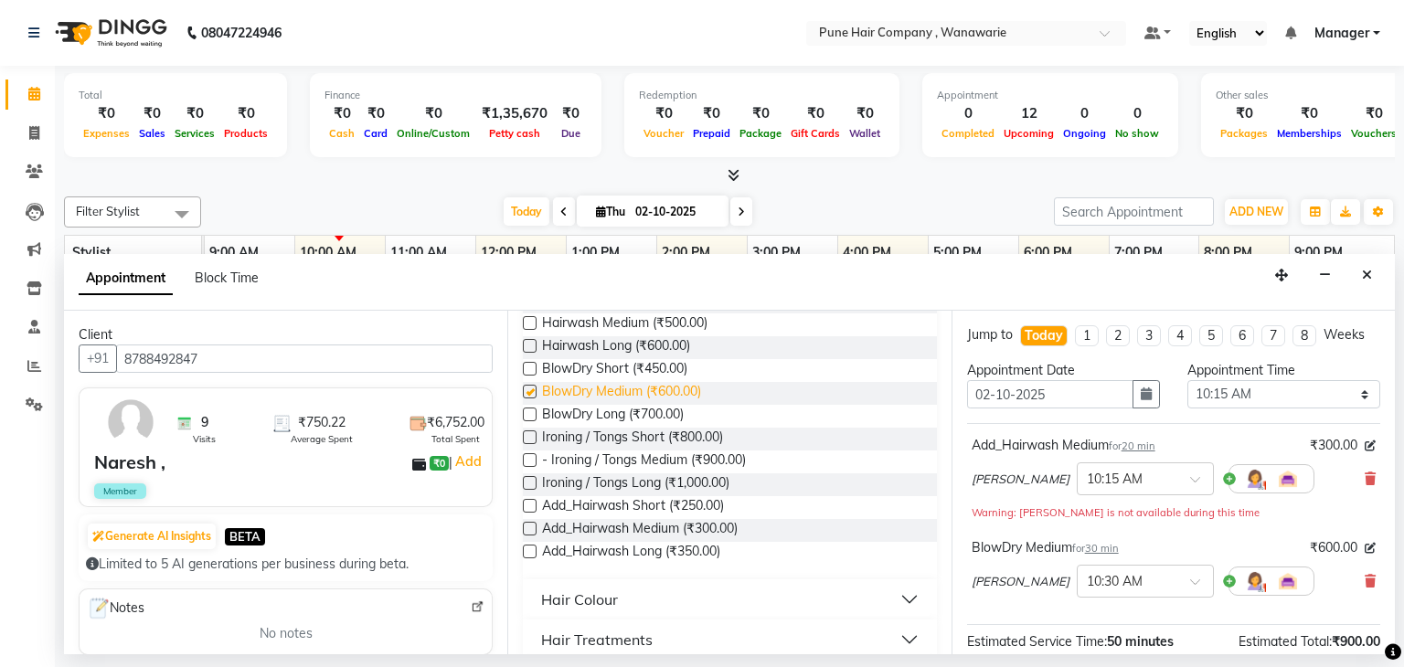
checkbox input "false"
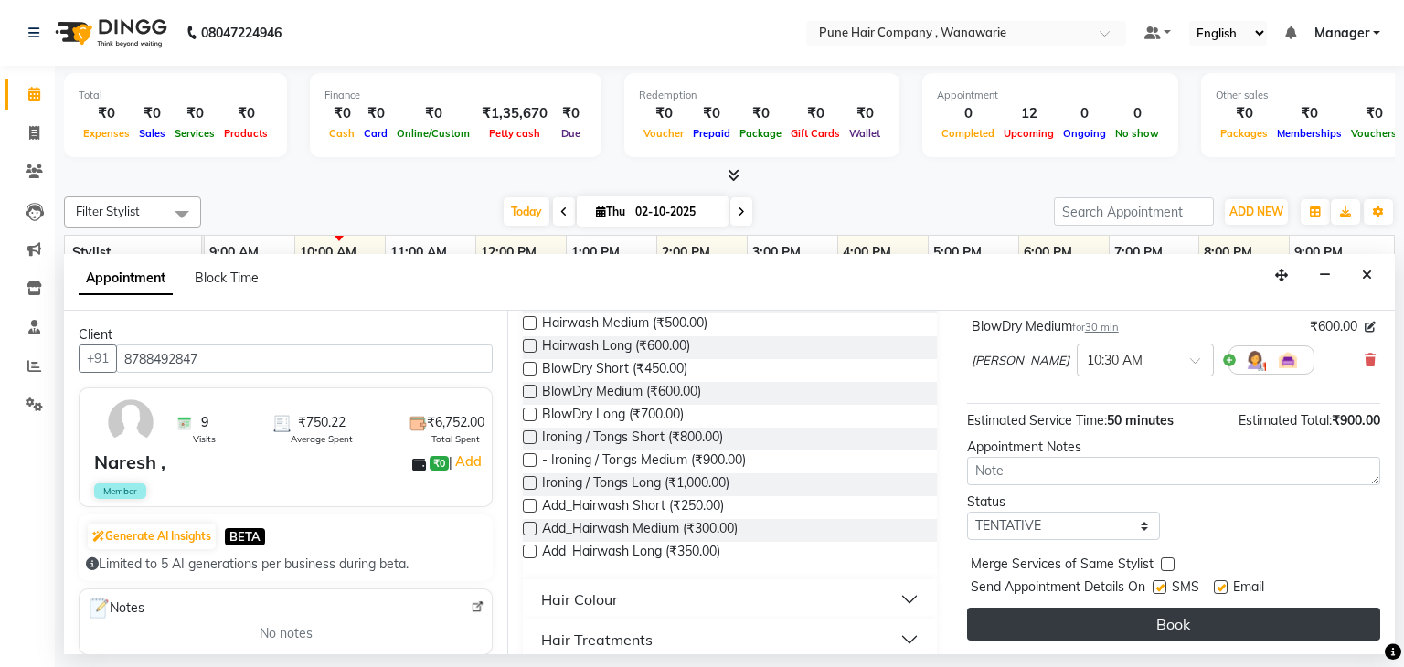
click at [1069, 622] on button "Book" at bounding box center [1173, 624] width 413 height 33
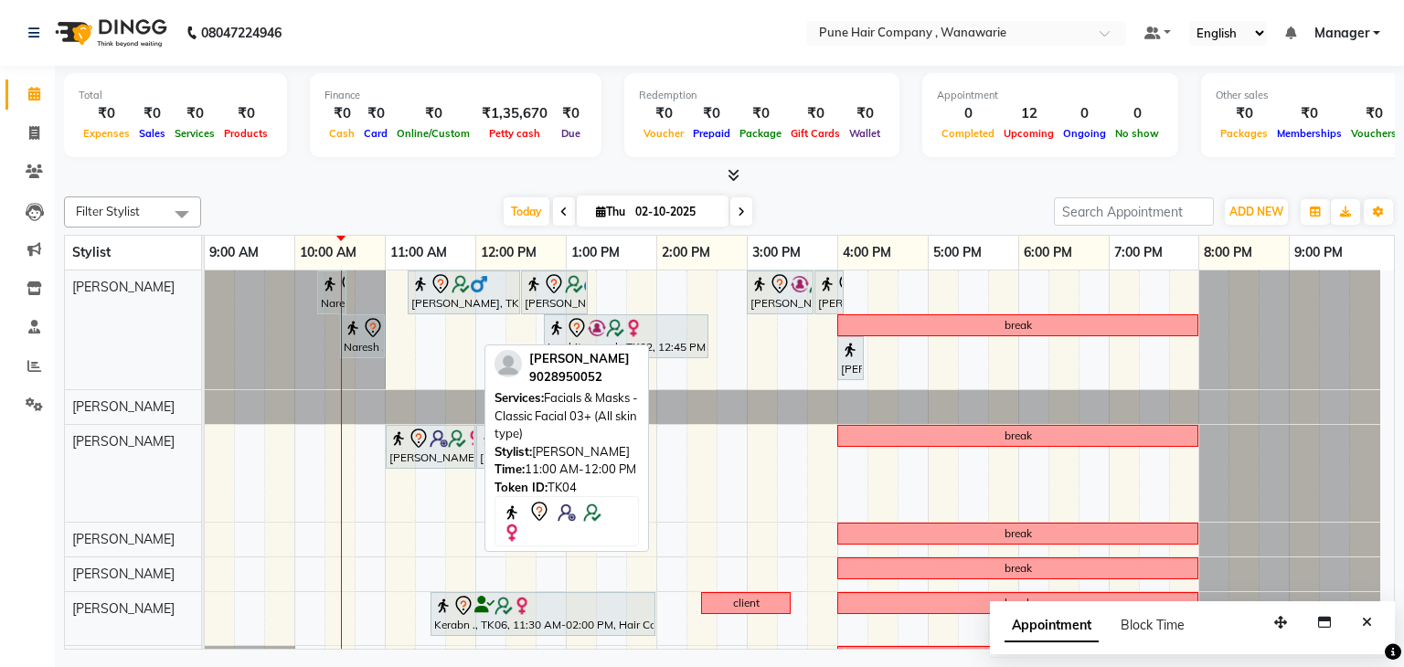
scroll to position [28, 0]
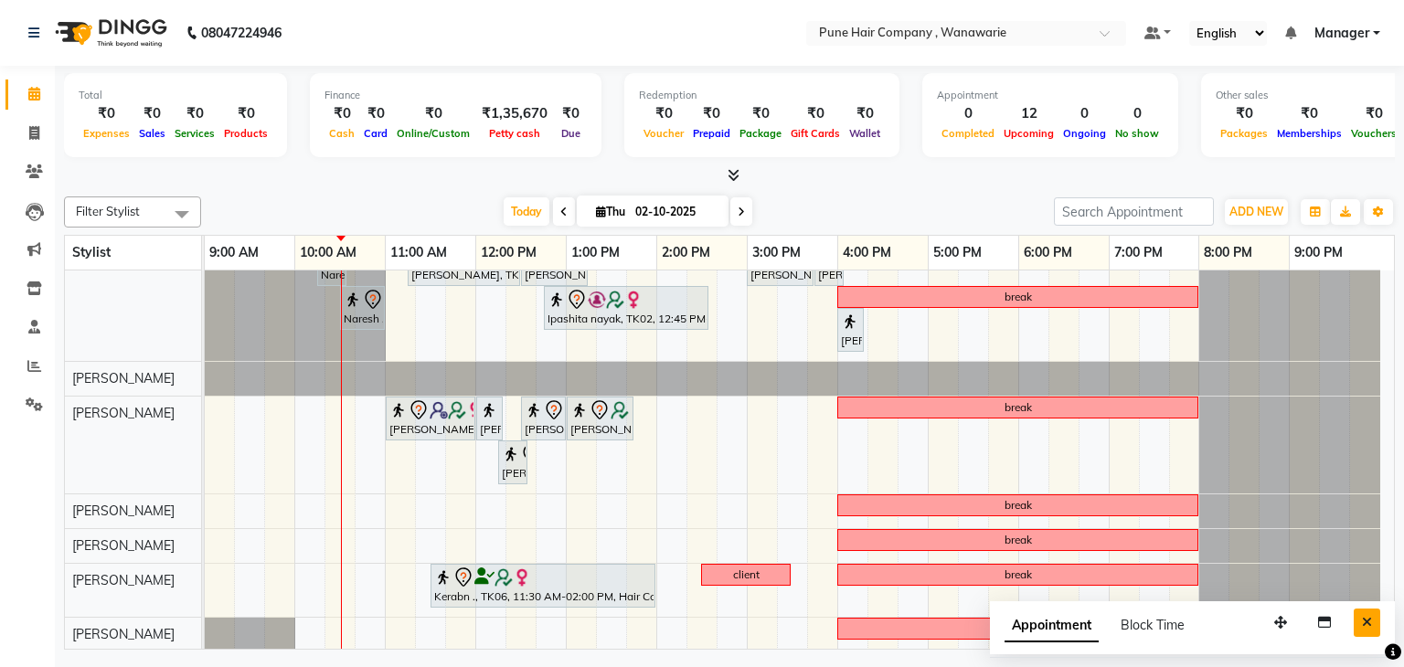
click at [1373, 622] on button "Close" at bounding box center [1367, 623] width 27 height 28
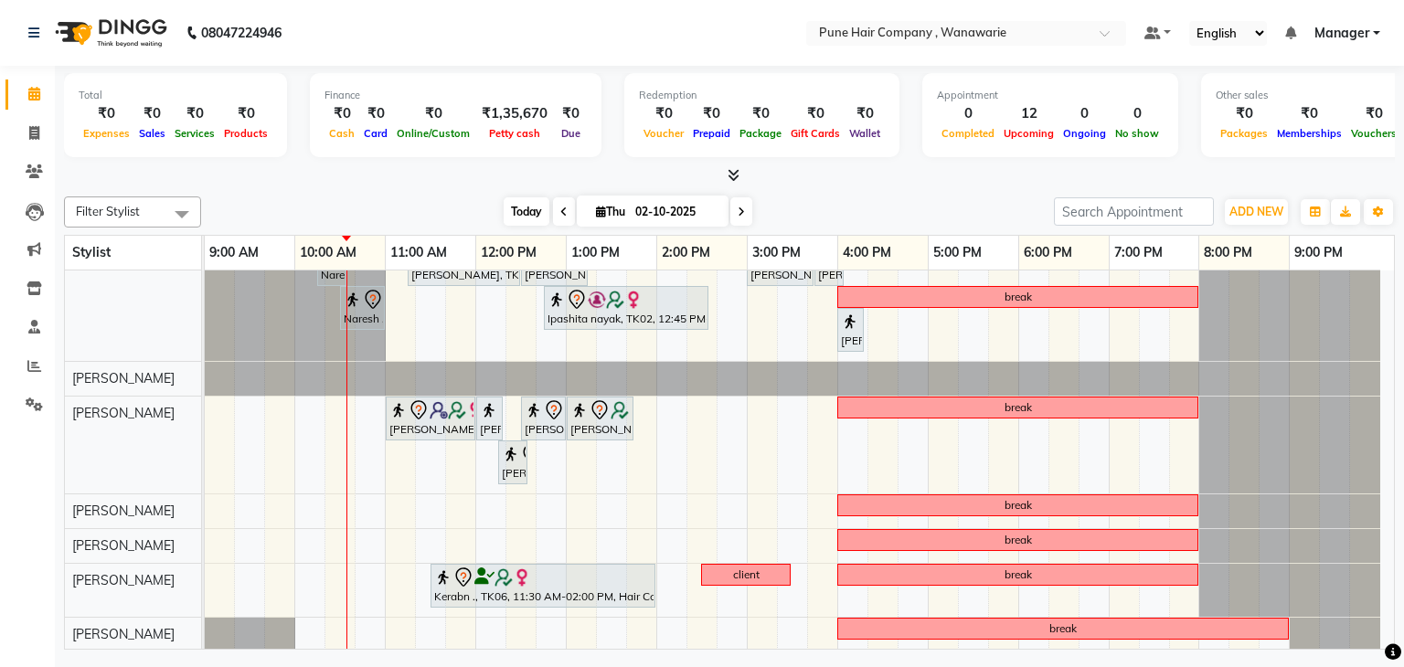
click at [537, 206] on span "Today" at bounding box center [527, 211] width 46 height 28
